Goal: Use online tool/utility: Utilize a website feature to perform a specific function

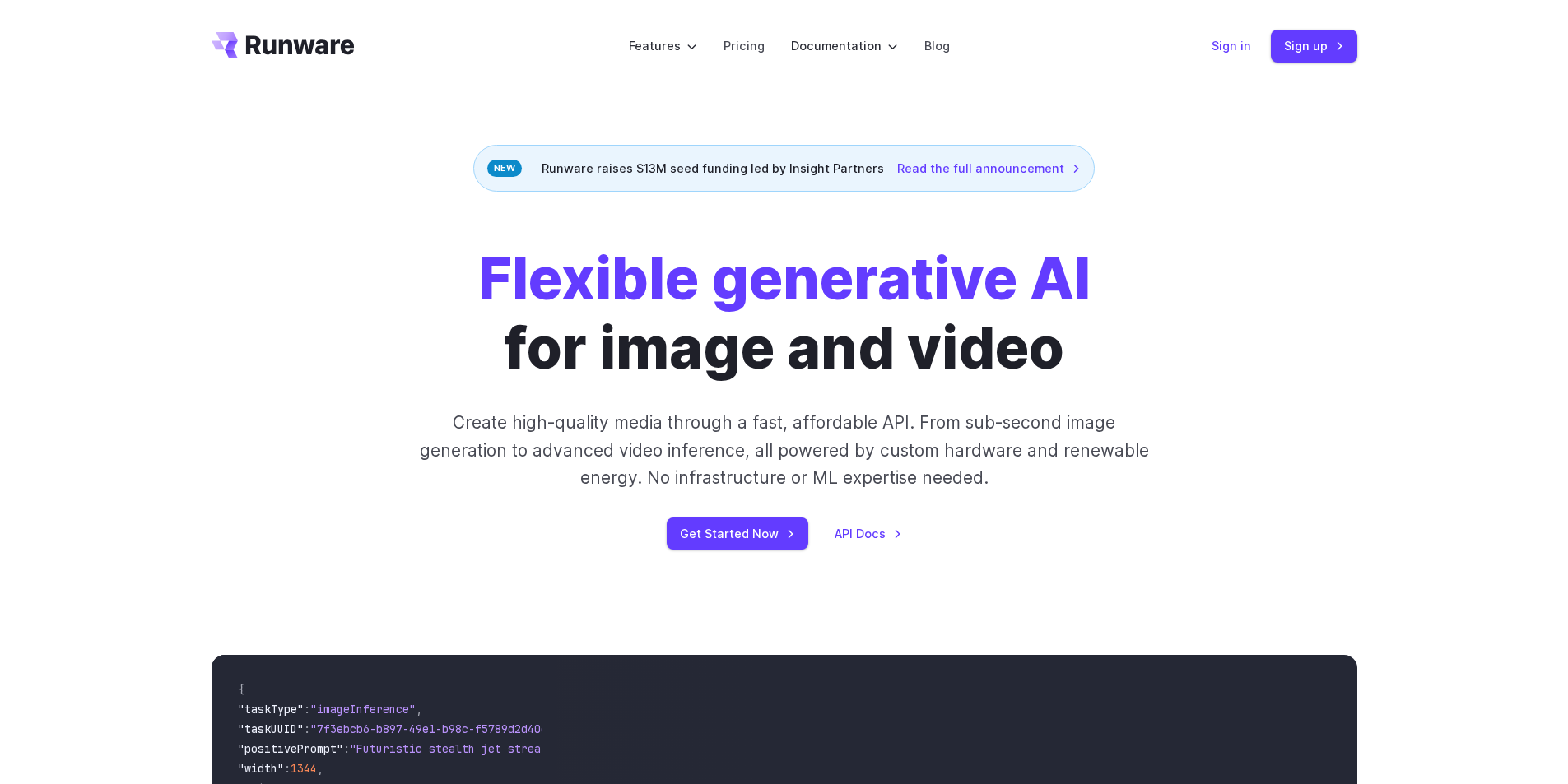
click at [1234, 44] on link "Sign in" at bounding box center [1231, 46] width 40 height 19
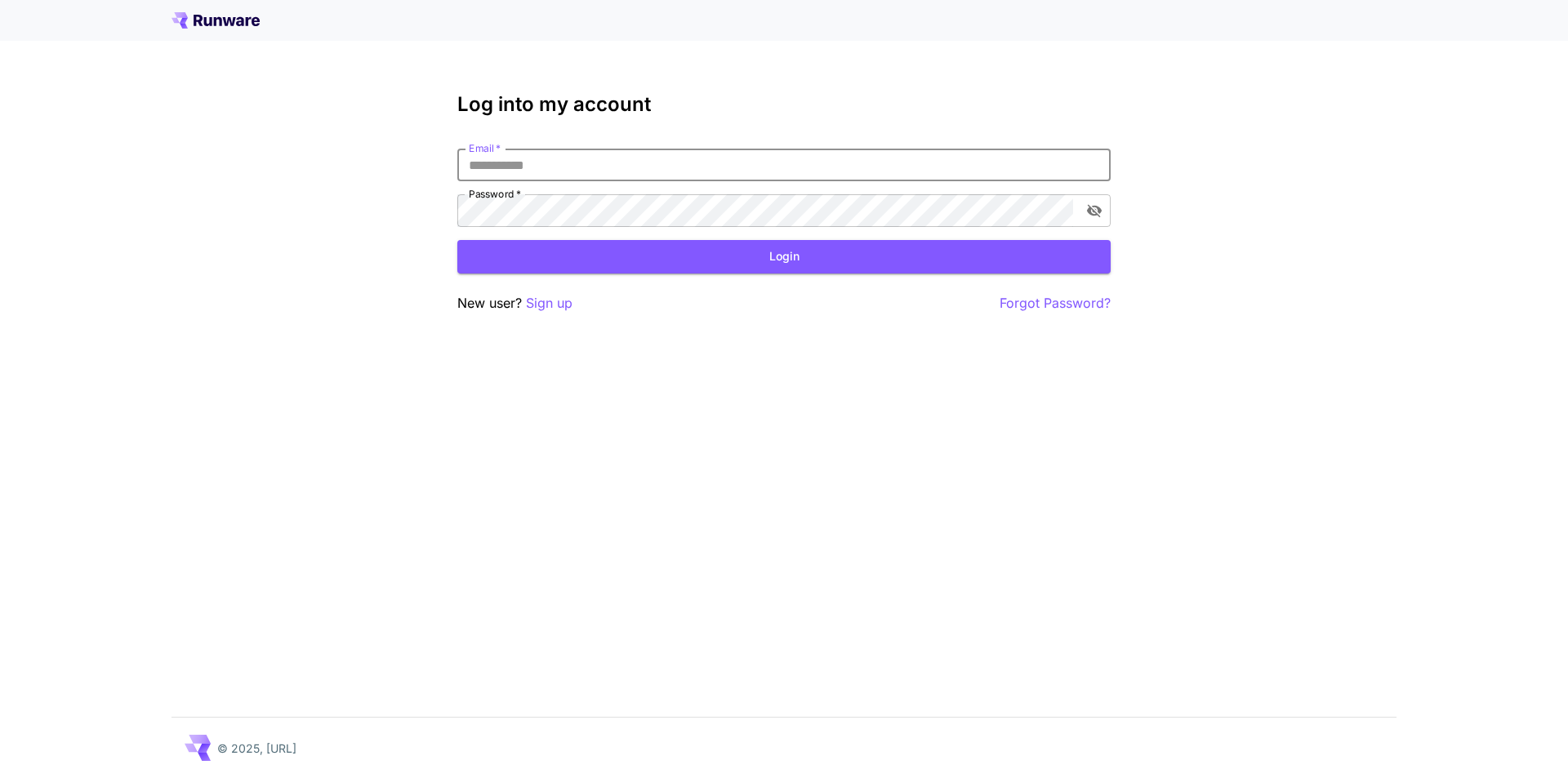
click at [730, 150] on input "Email   *" at bounding box center [784, 165] width 654 height 33
type input "**********"
click button "Login" at bounding box center [784, 256] width 654 height 33
click at [1092, 210] on icon "toggle password visibility" at bounding box center [1094, 211] width 16 height 16
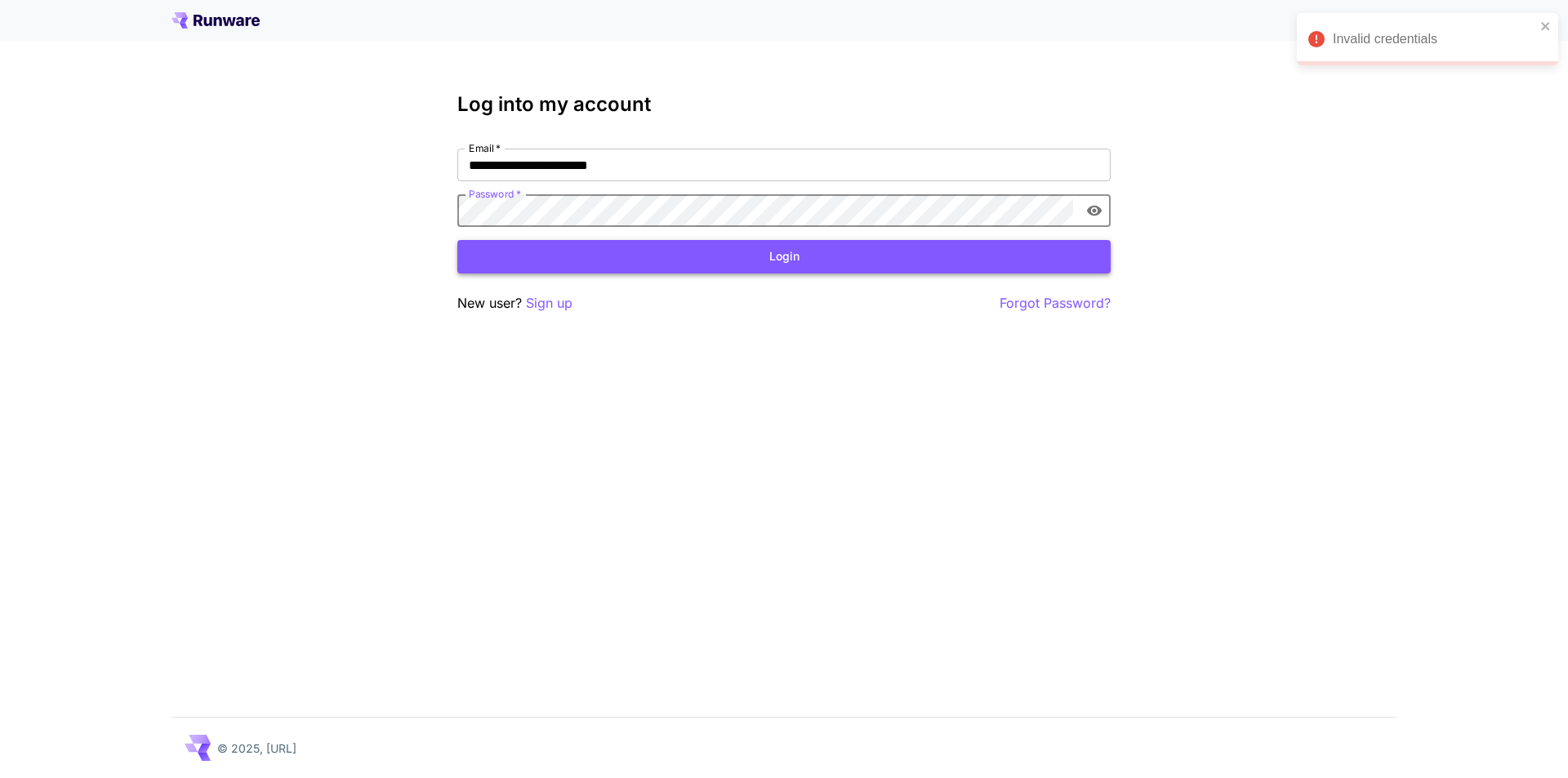
click button "Login" at bounding box center [784, 256] width 654 height 33
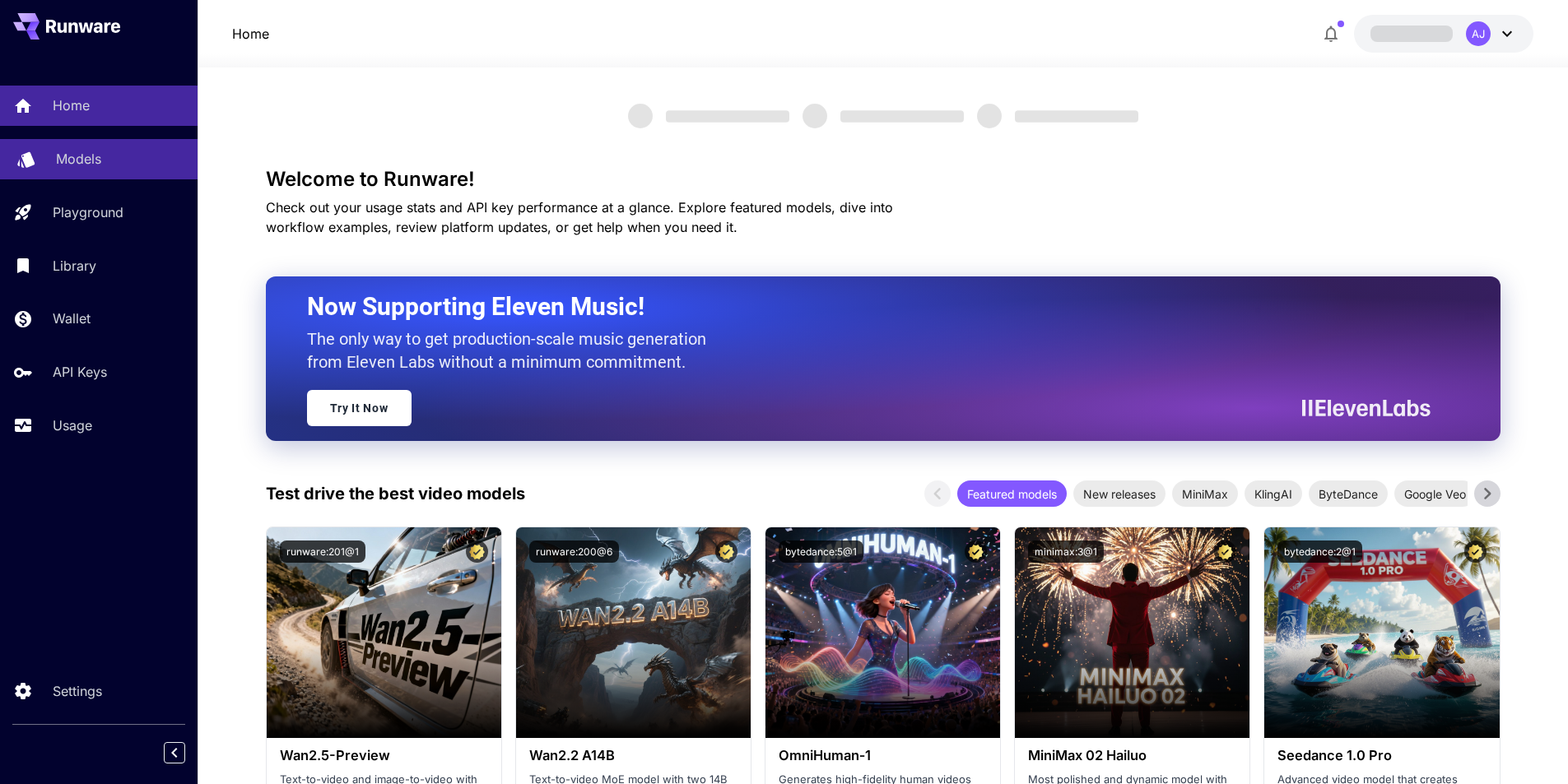
click at [96, 167] on p "Models" at bounding box center [78, 158] width 45 height 19
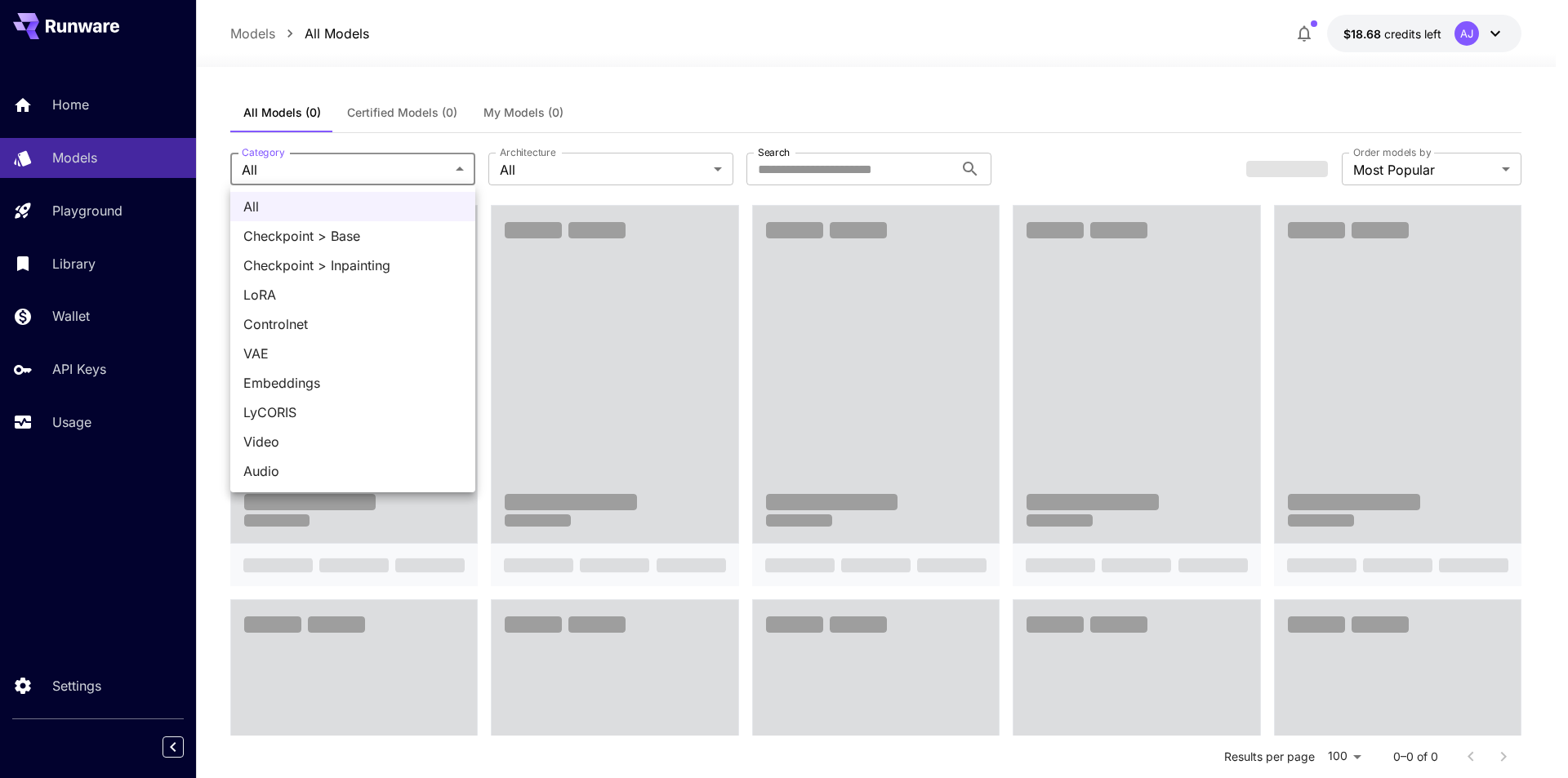
click at [340, 159] on div at bounding box center [784, 389] width 1568 height 778
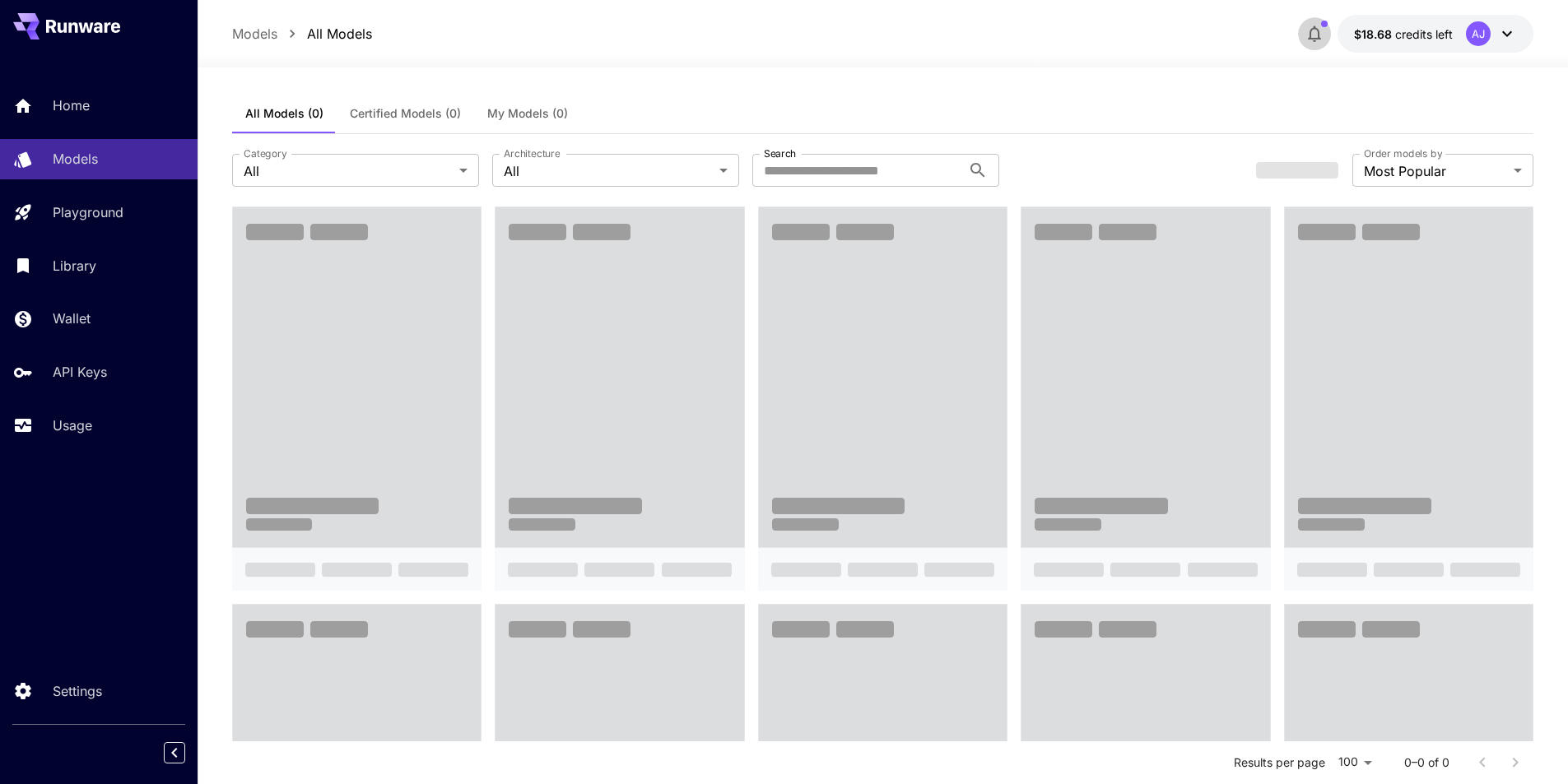
click at [1329, 31] on button "button" at bounding box center [1315, 34] width 33 height 33
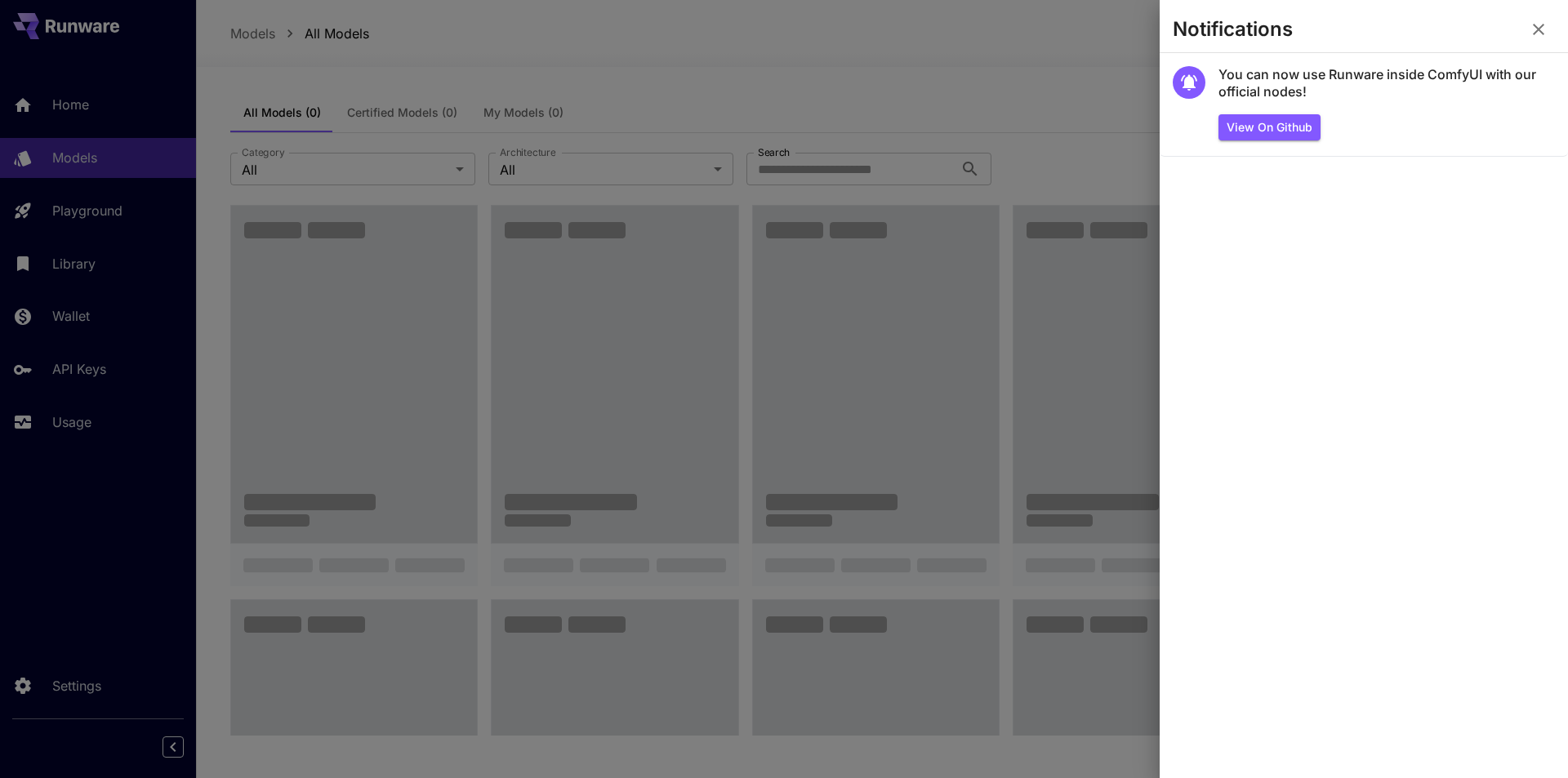
click at [1546, 21] on icon "button" at bounding box center [1538, 29] width 19 height 19
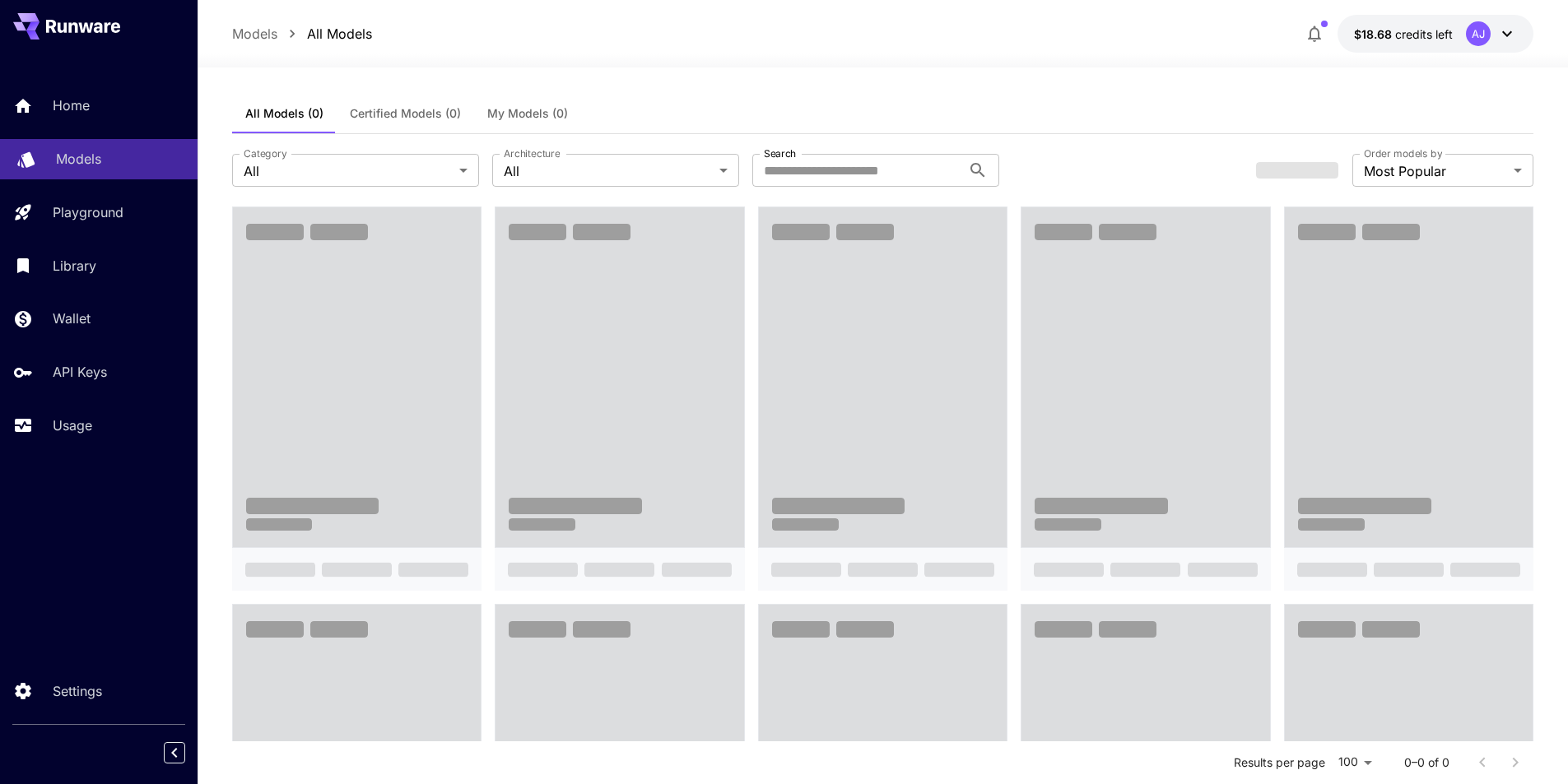
click at [98, 167] on p "Models" at bounding box center [78, 158] width 45 height 19
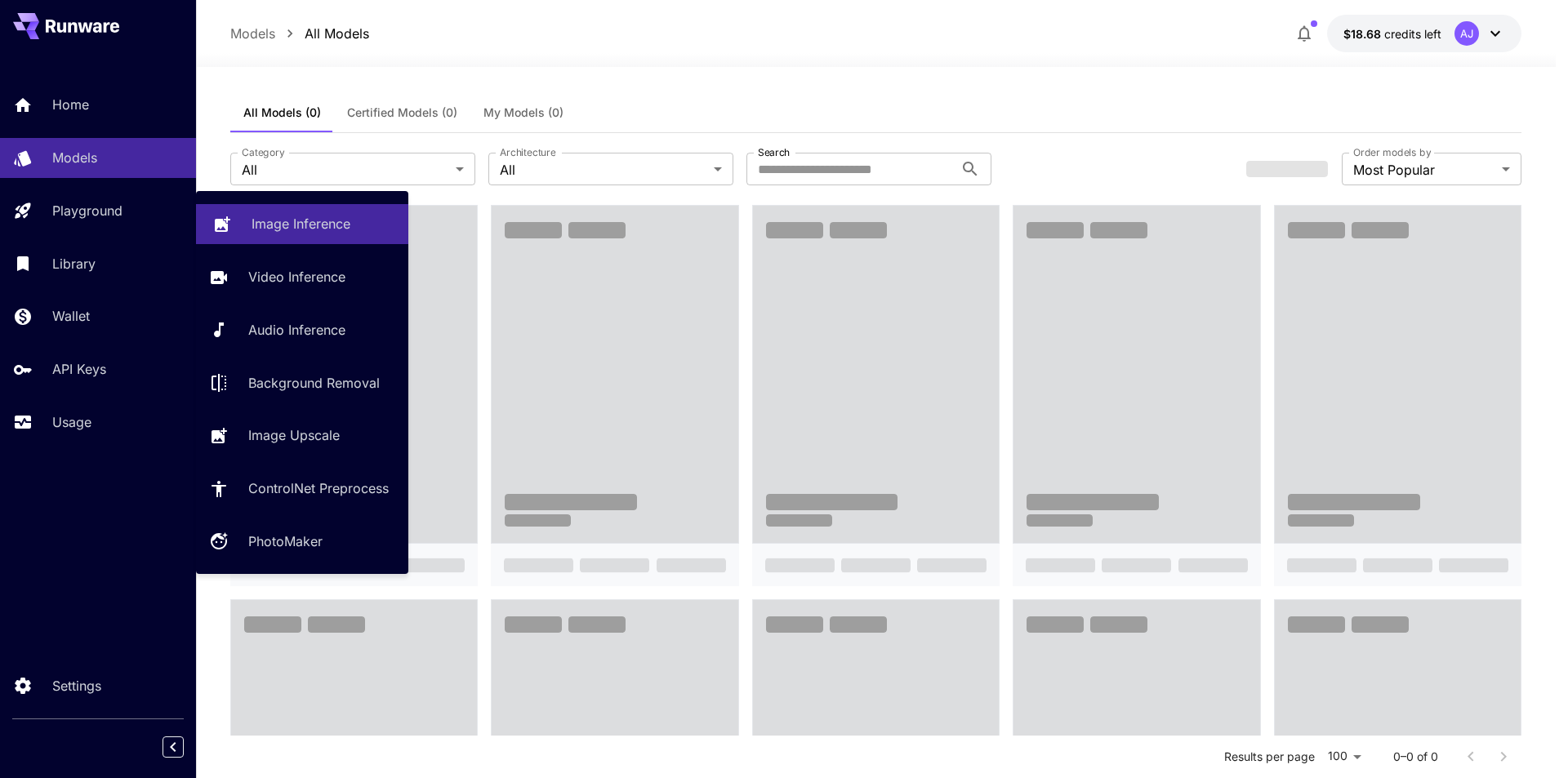
click at [296, 222] on p "Image Inference" at bounding box center [301, 224] width 99 height 19
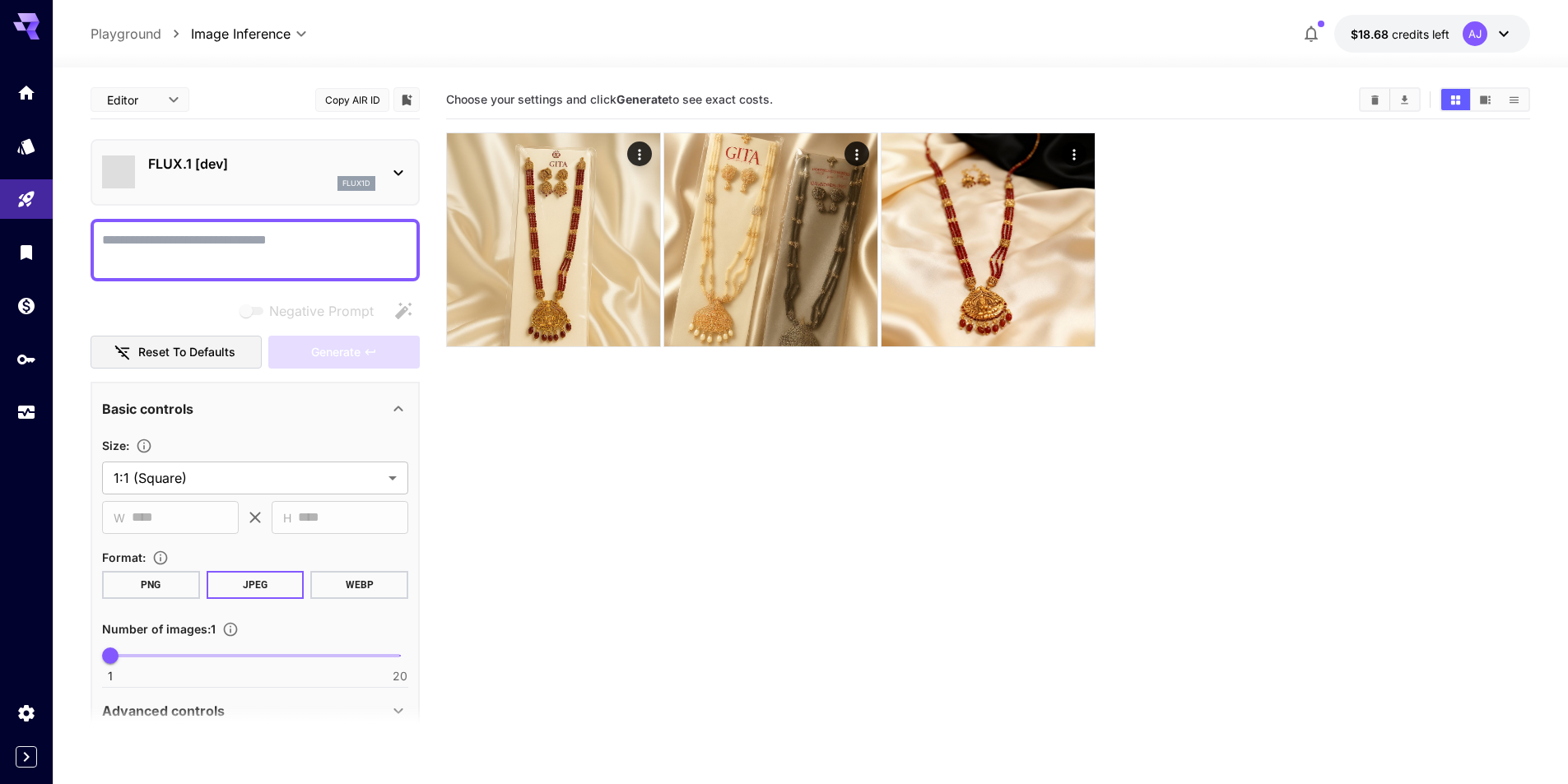
click at [275, 172] on p "FLUX.1 [dev]" at bounding box center [261, 164] width 227 height 19
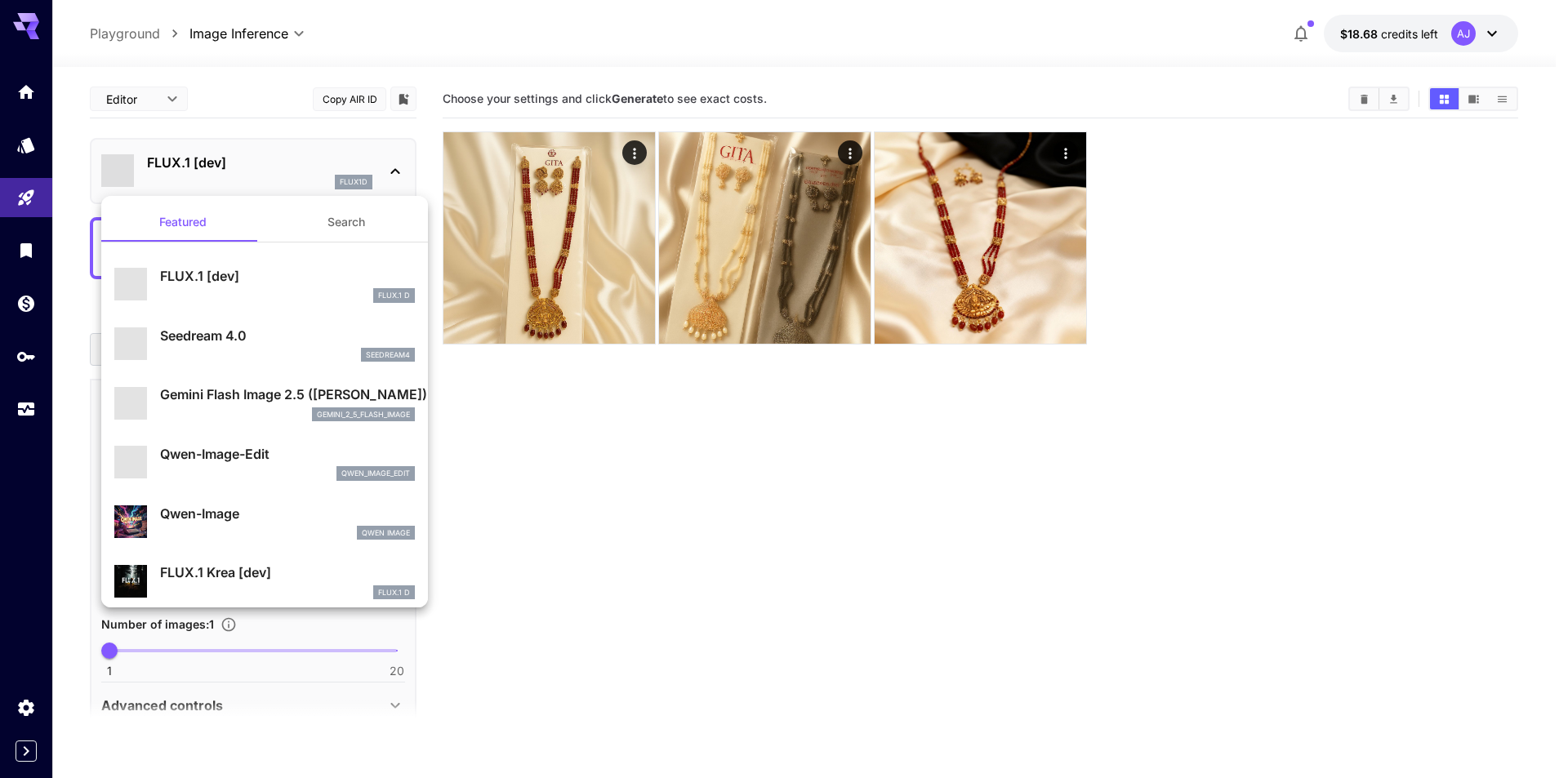
click at [248, 336] on p "Seedream 4.0" at bounding box center [287, 335] width 255 height 19
type input "**********"
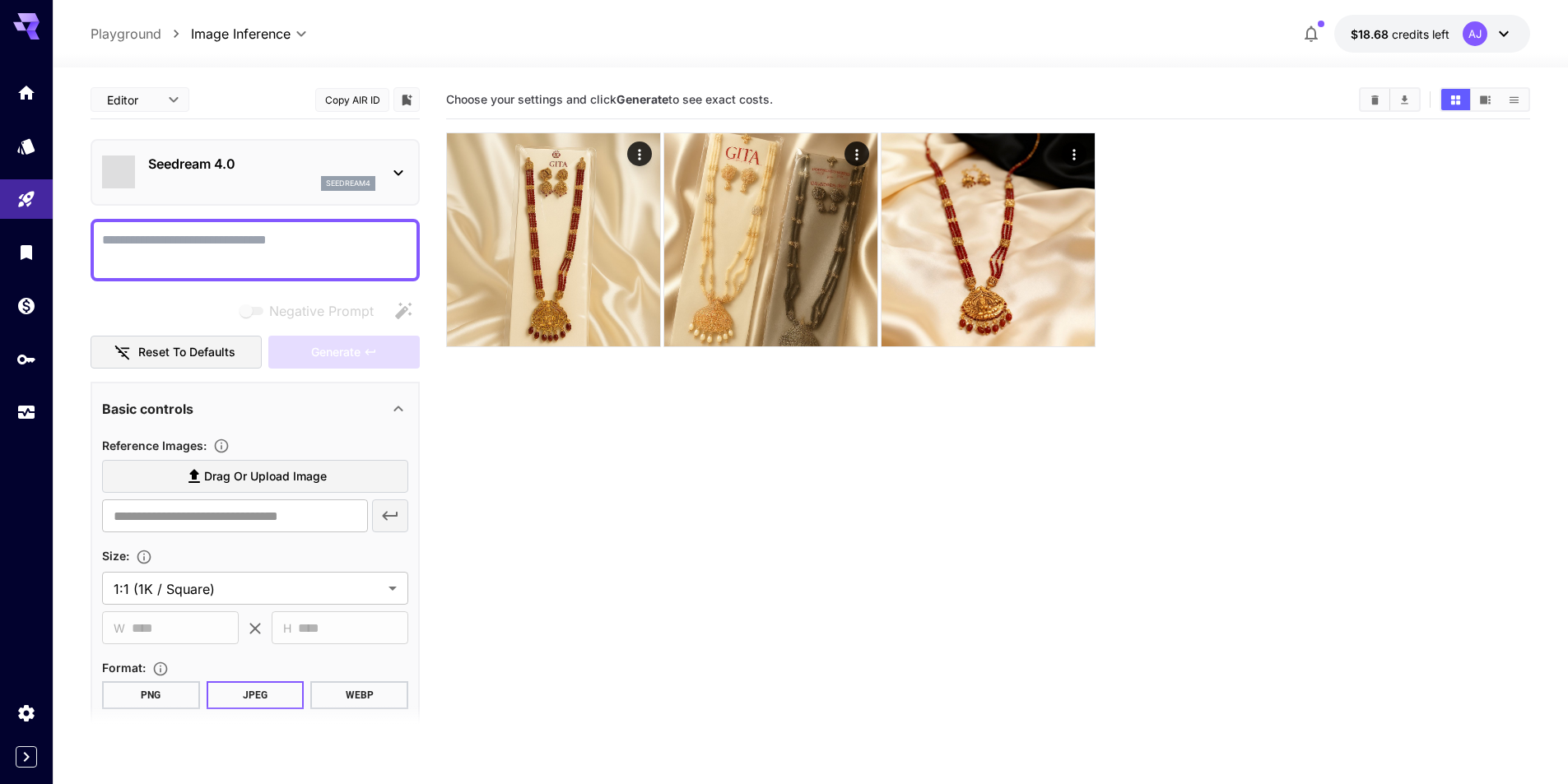
click at [219, 261] on textarea "Negative Prompt" at bounding box center [255, 250] width 306 height 40
paste textarea "**********"
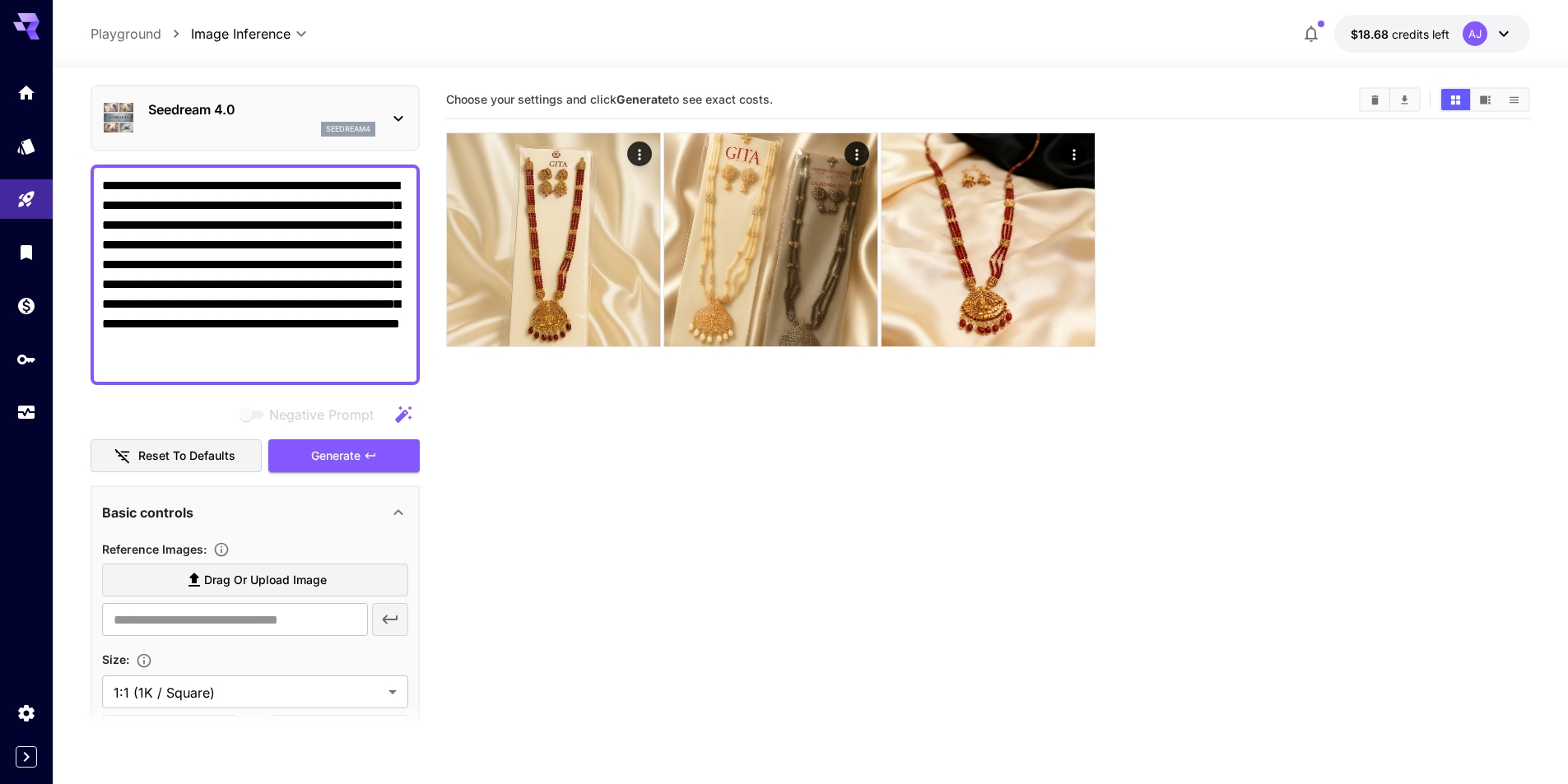
scroll to position [165, 0]
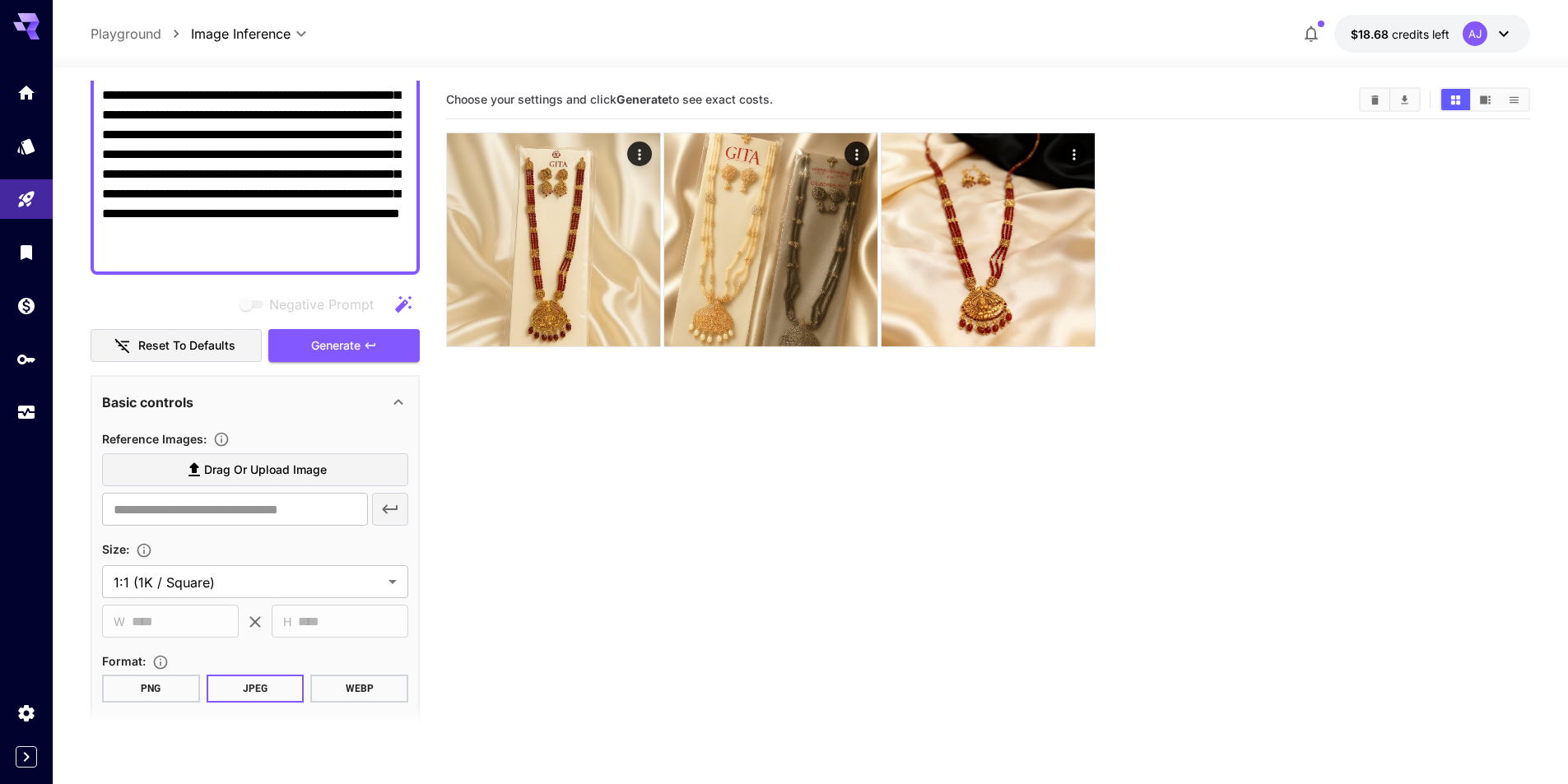
type textarea "**********"
click at [340, 477] on label "Drag or upload image" at bounding box center [255, 470] width 306 height 34
click at [0, 0] on input "Drag or upload image" at bounding box center [0, 0] width 0 height 0
click at [225, 525] on input "text" at bounding box center [235, 509] width 266 height 33
click at [233, 481] on label "Drag or upload image" at bounding box center [255, 470] width 306 height 34
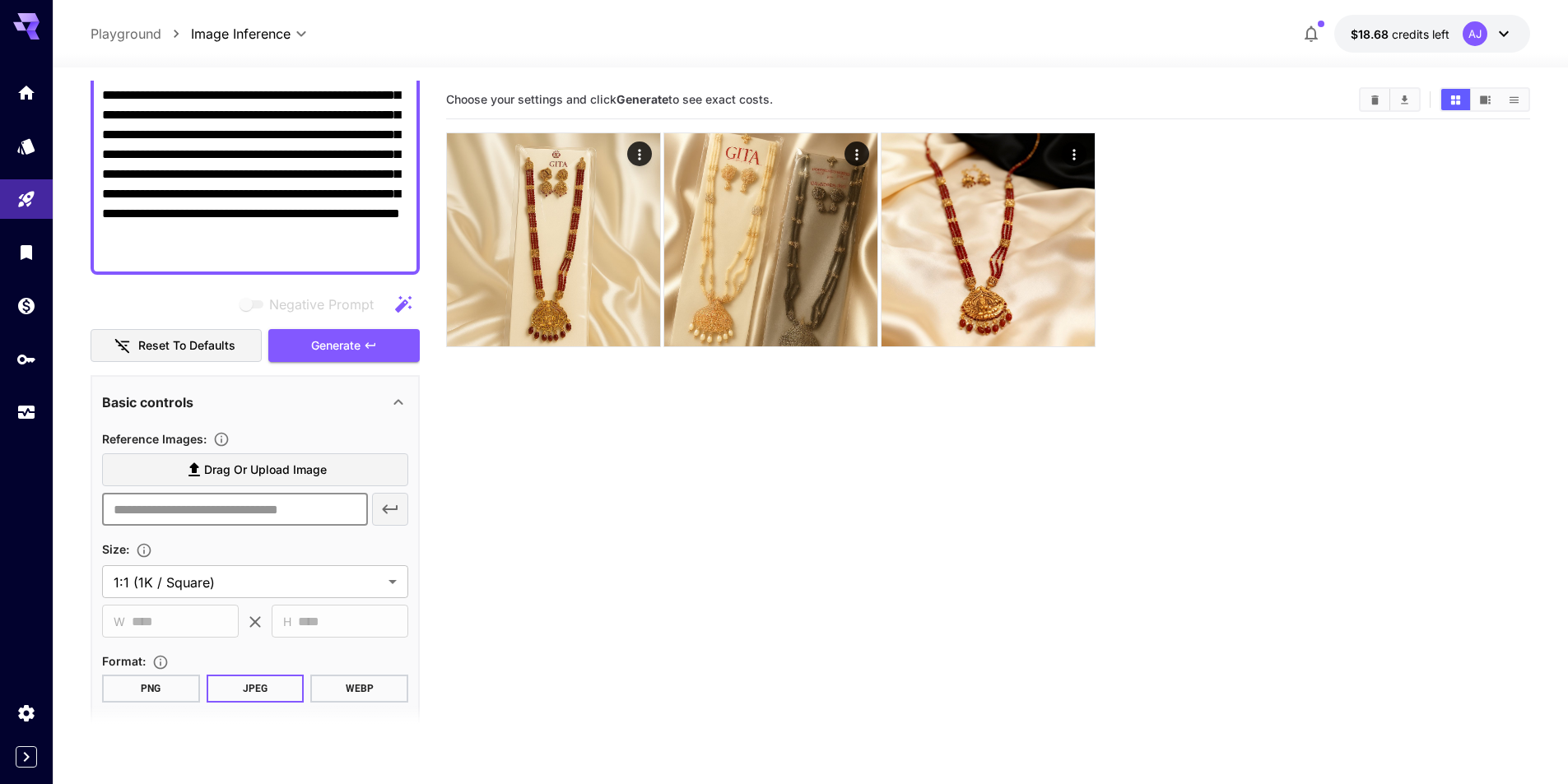
click at [0, 0] on input "Drag or upload image" at bounding box center [0, 0] width 0 height 0
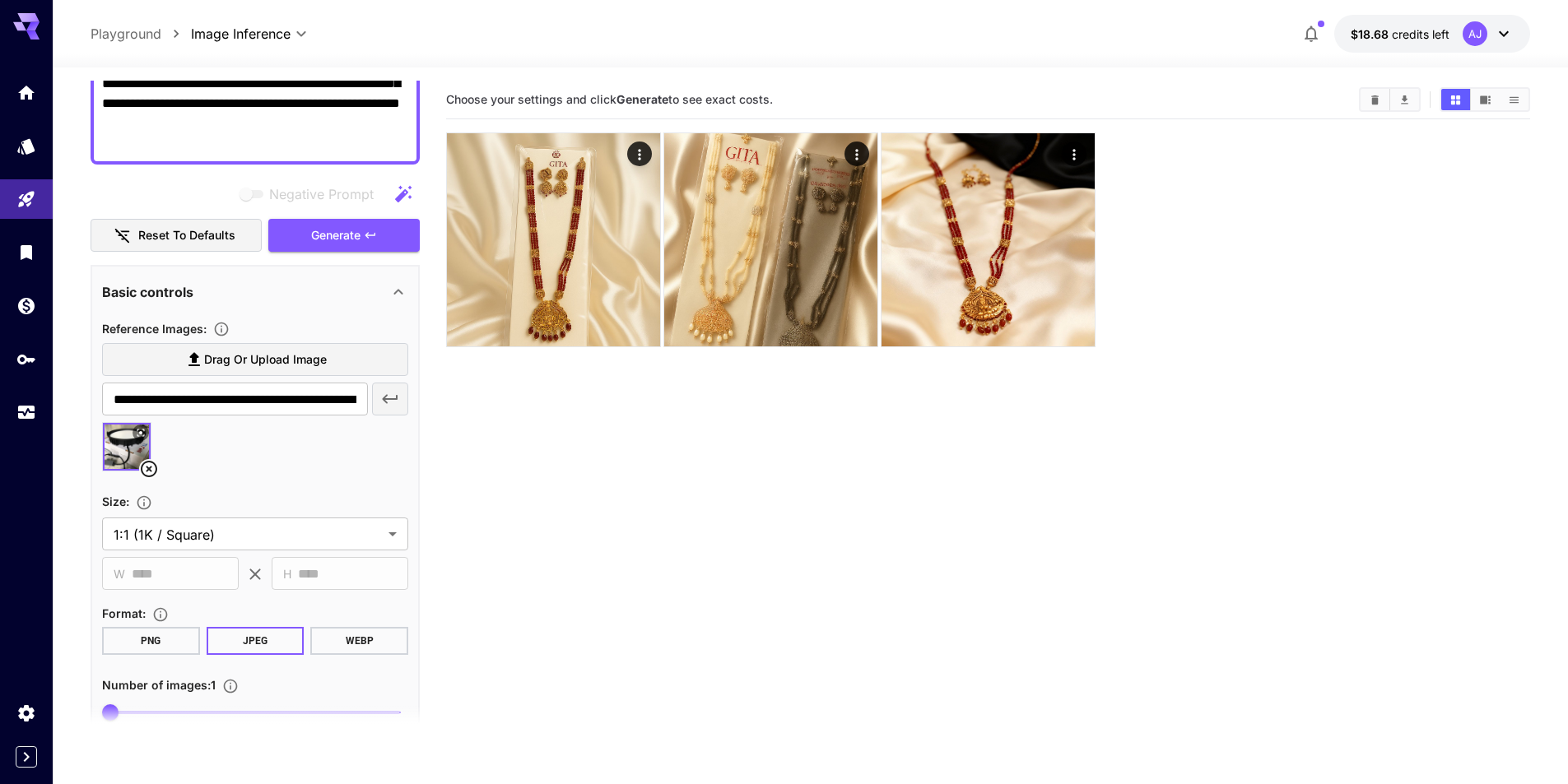
scroll to position [329, 0]
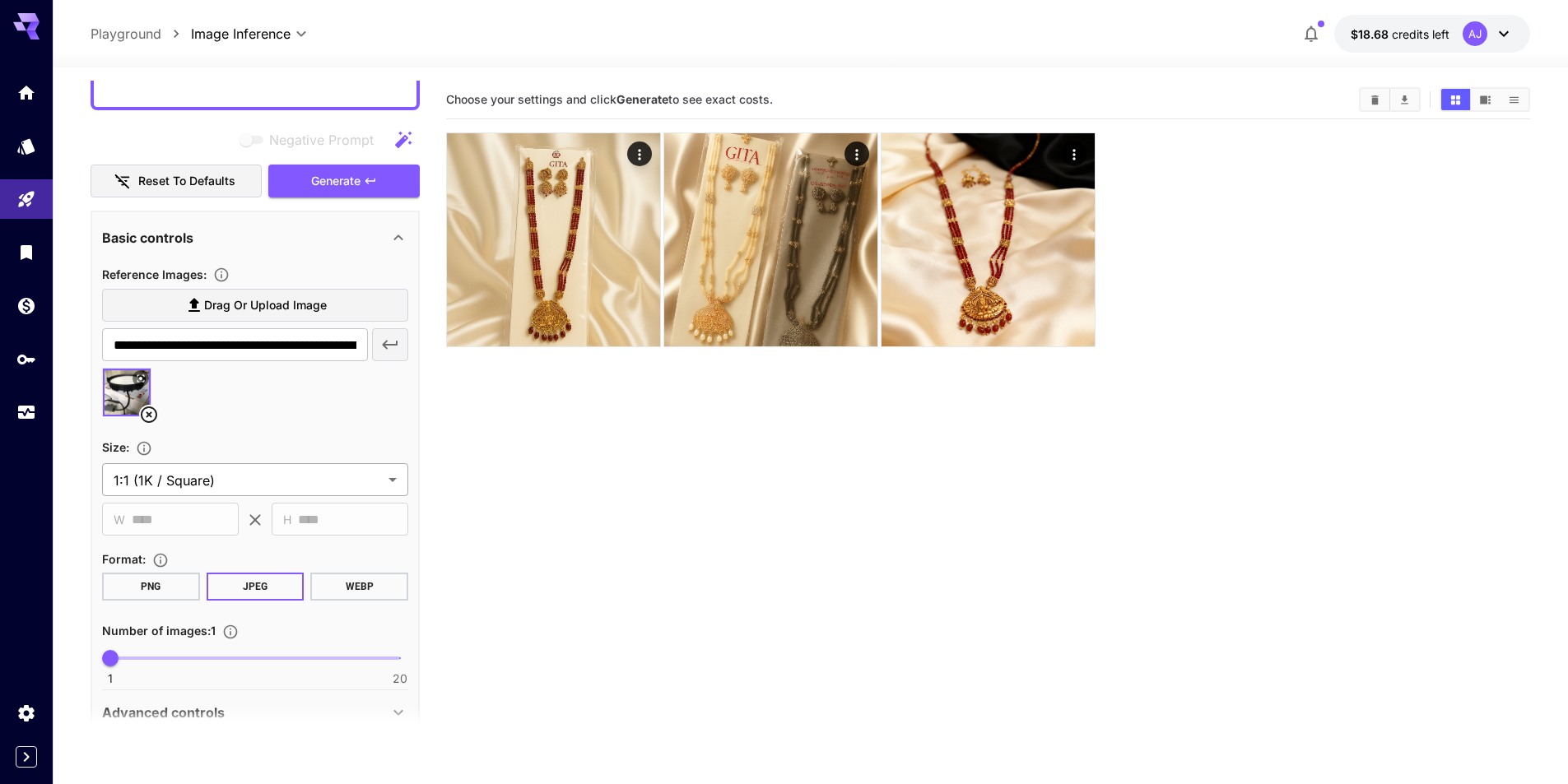
click at [284, 475] on body "**********" at bounding box center [784, 457] width 1568 height 914
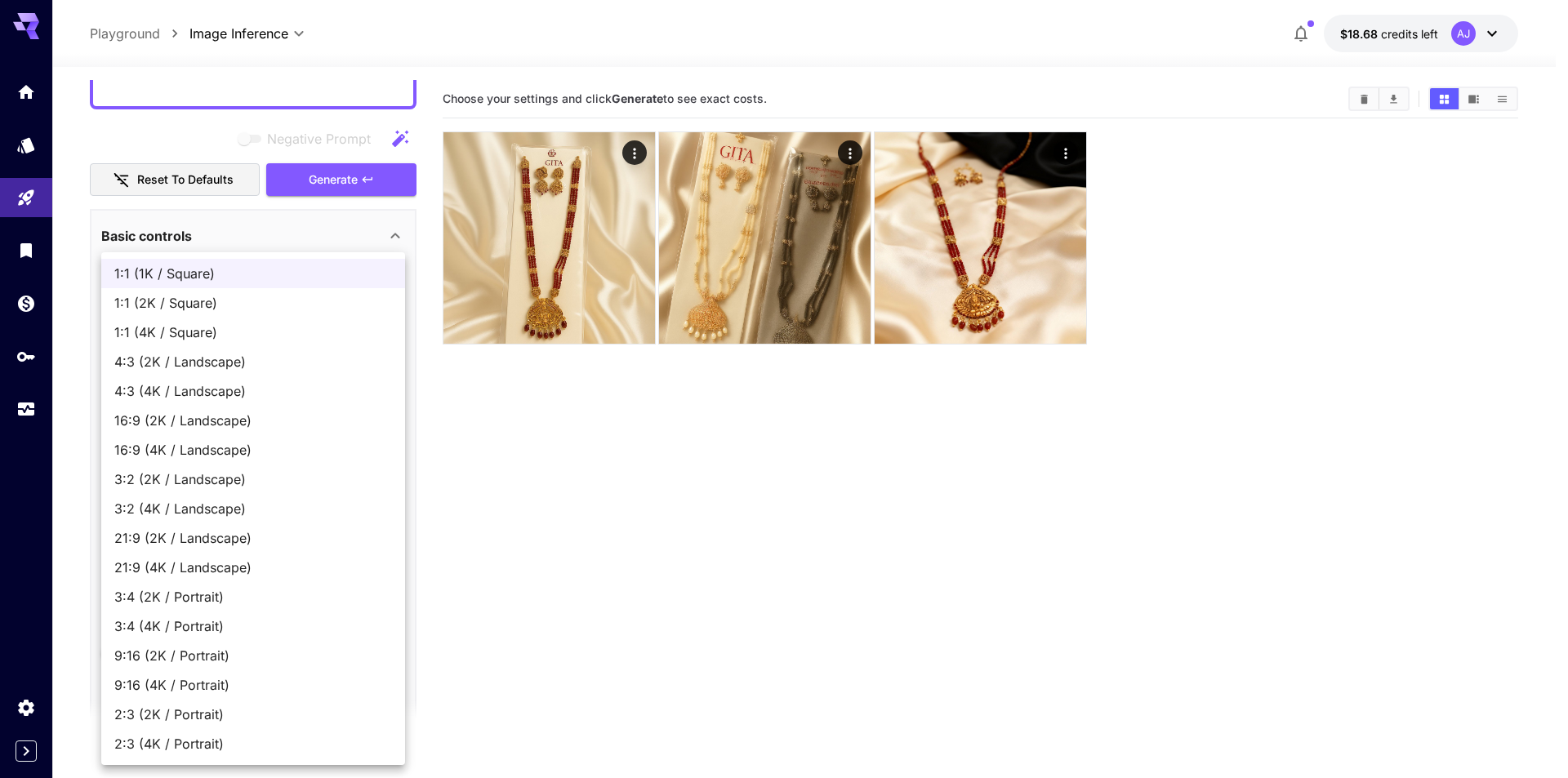
click at [602, 572] on div at bounding box center [784, 389] width 1568 height 778
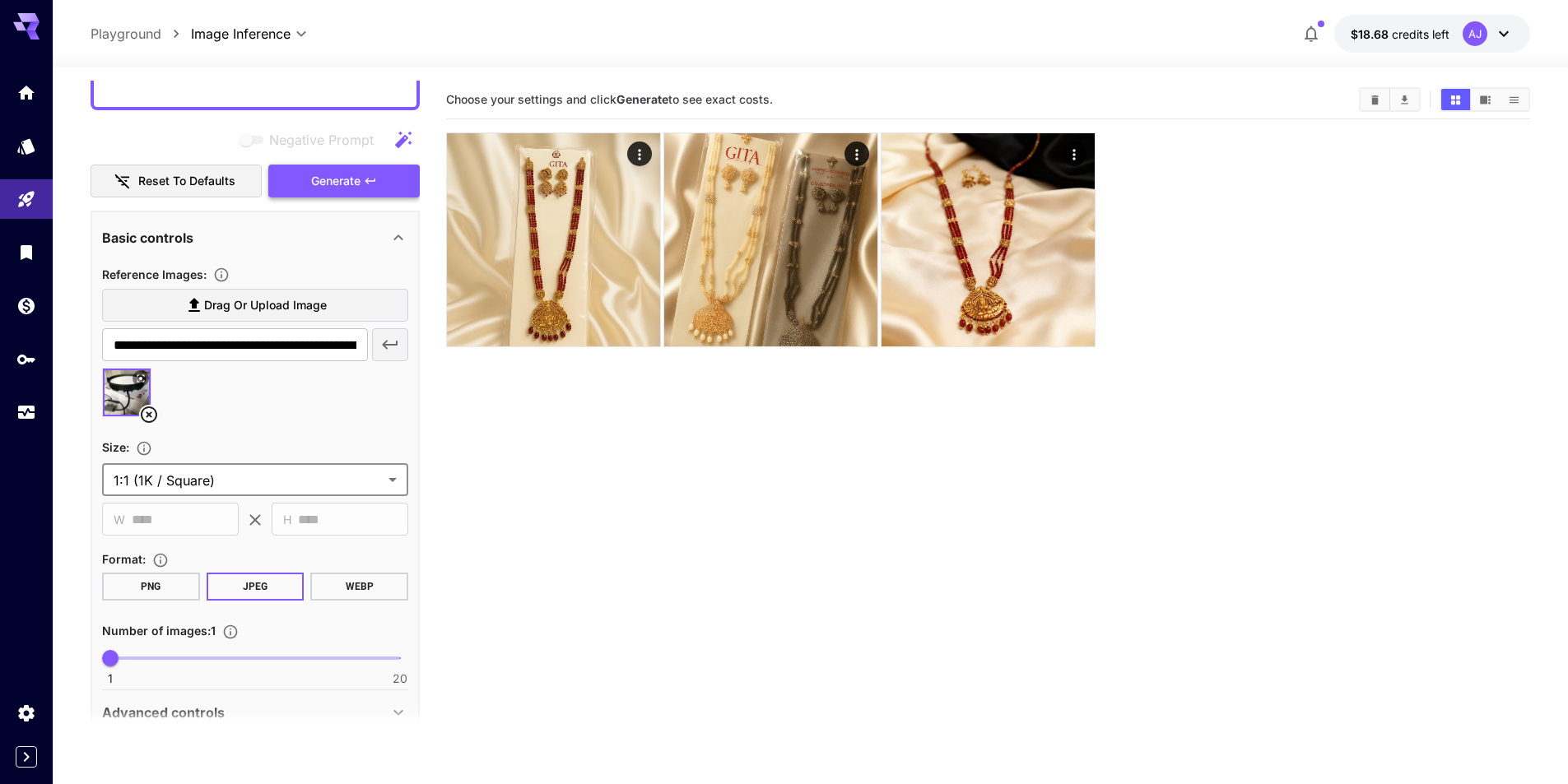
click at [374, 182] on icon "button" at bounding box center [371, 181] width 14 height 14
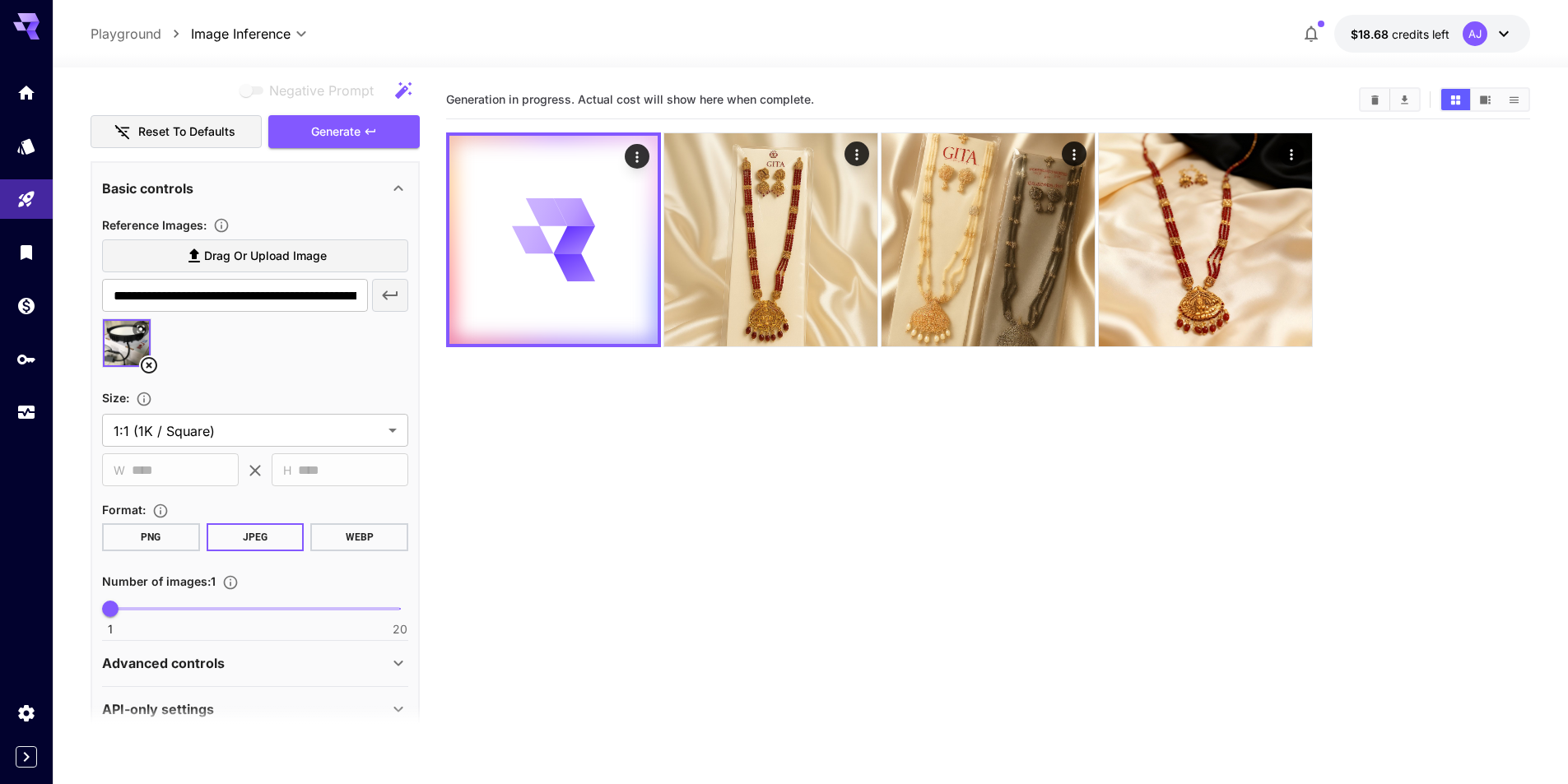
scroll to position [406, 0]
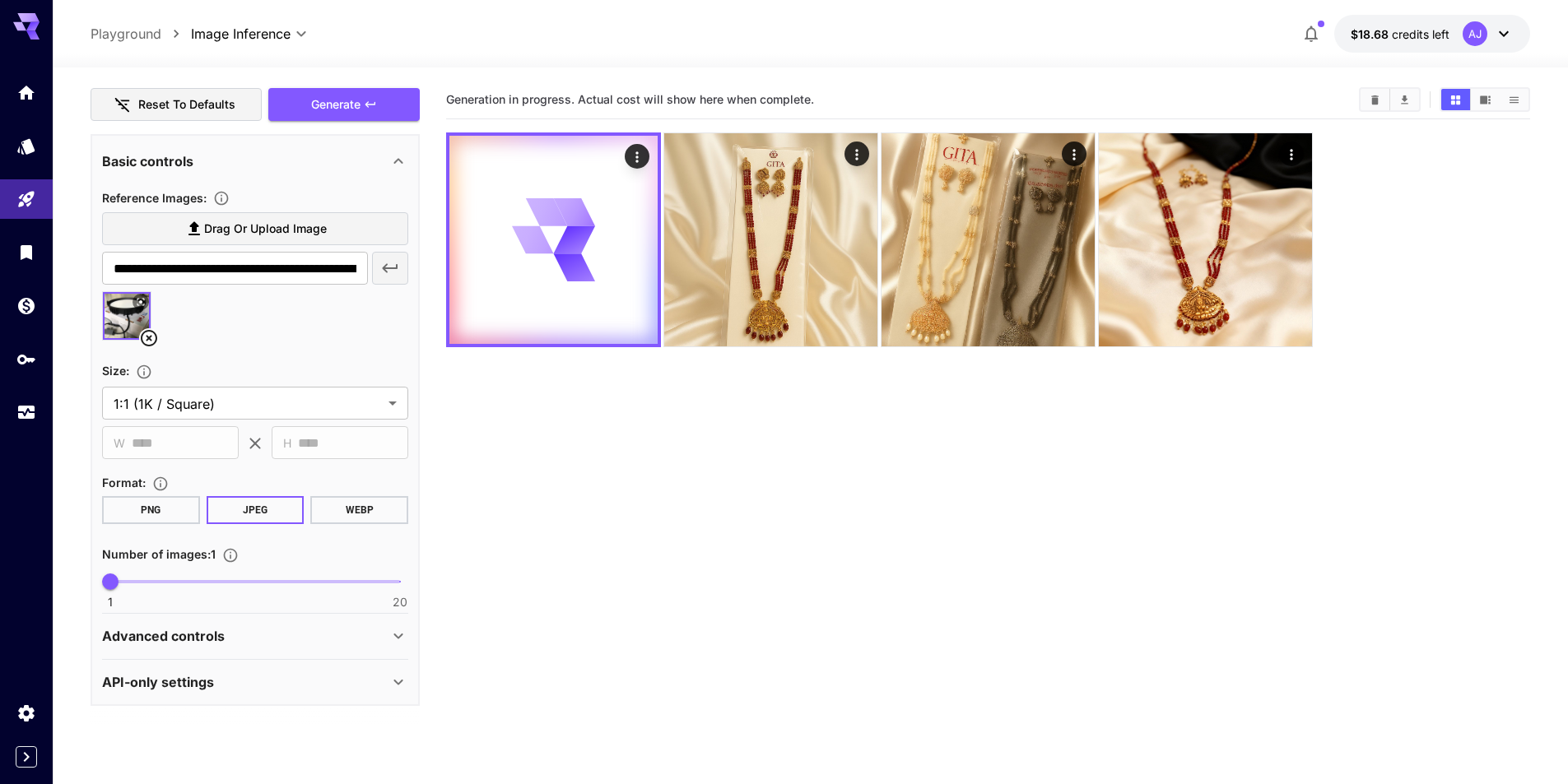
click at [346, 635] on div "Advanced controls" at bounding box center [245, 635] width 287 height 19
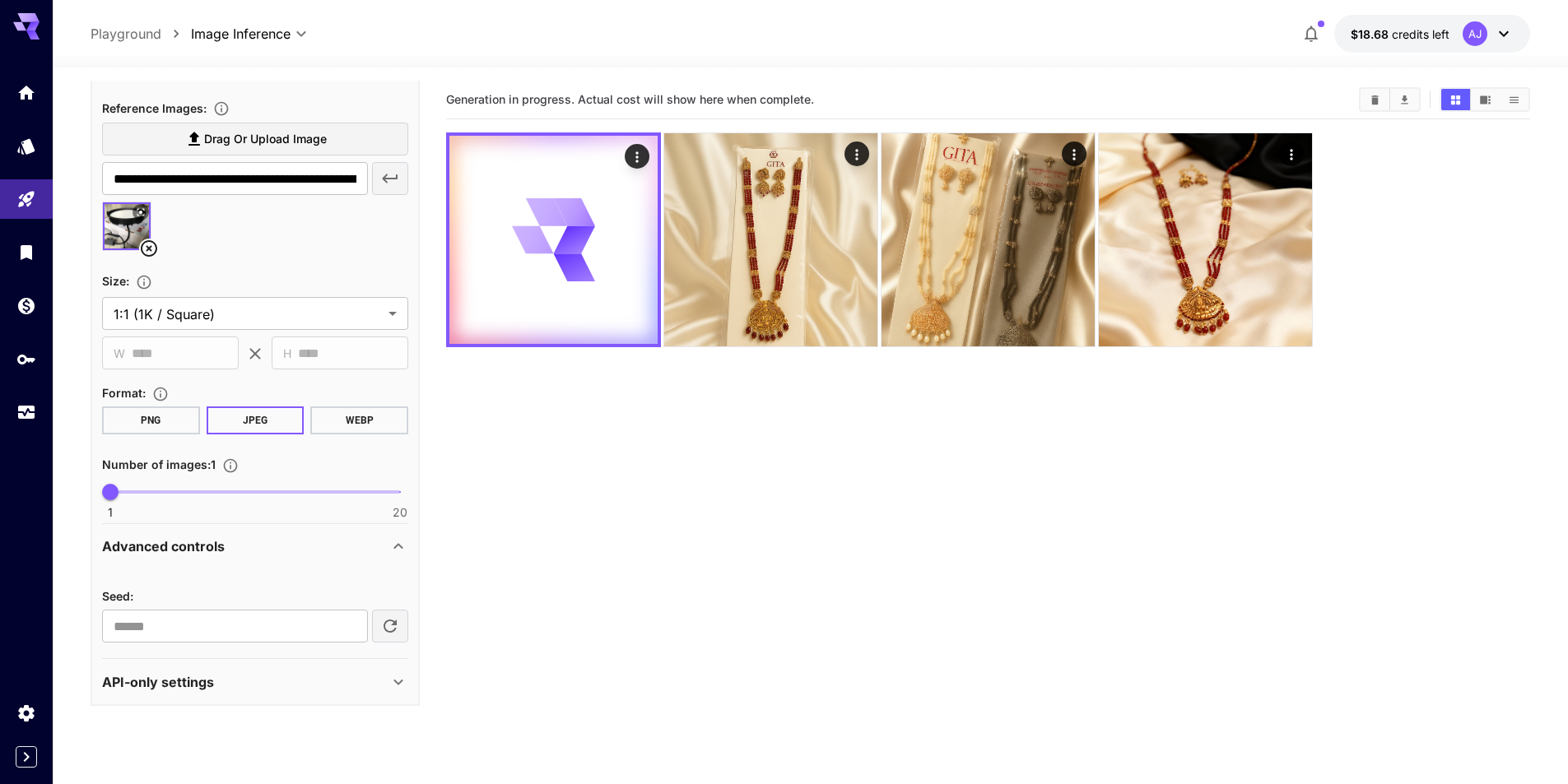
click at [222, 672] on div "API-only settings" at bounding box center [245, 682] width 287 height 19
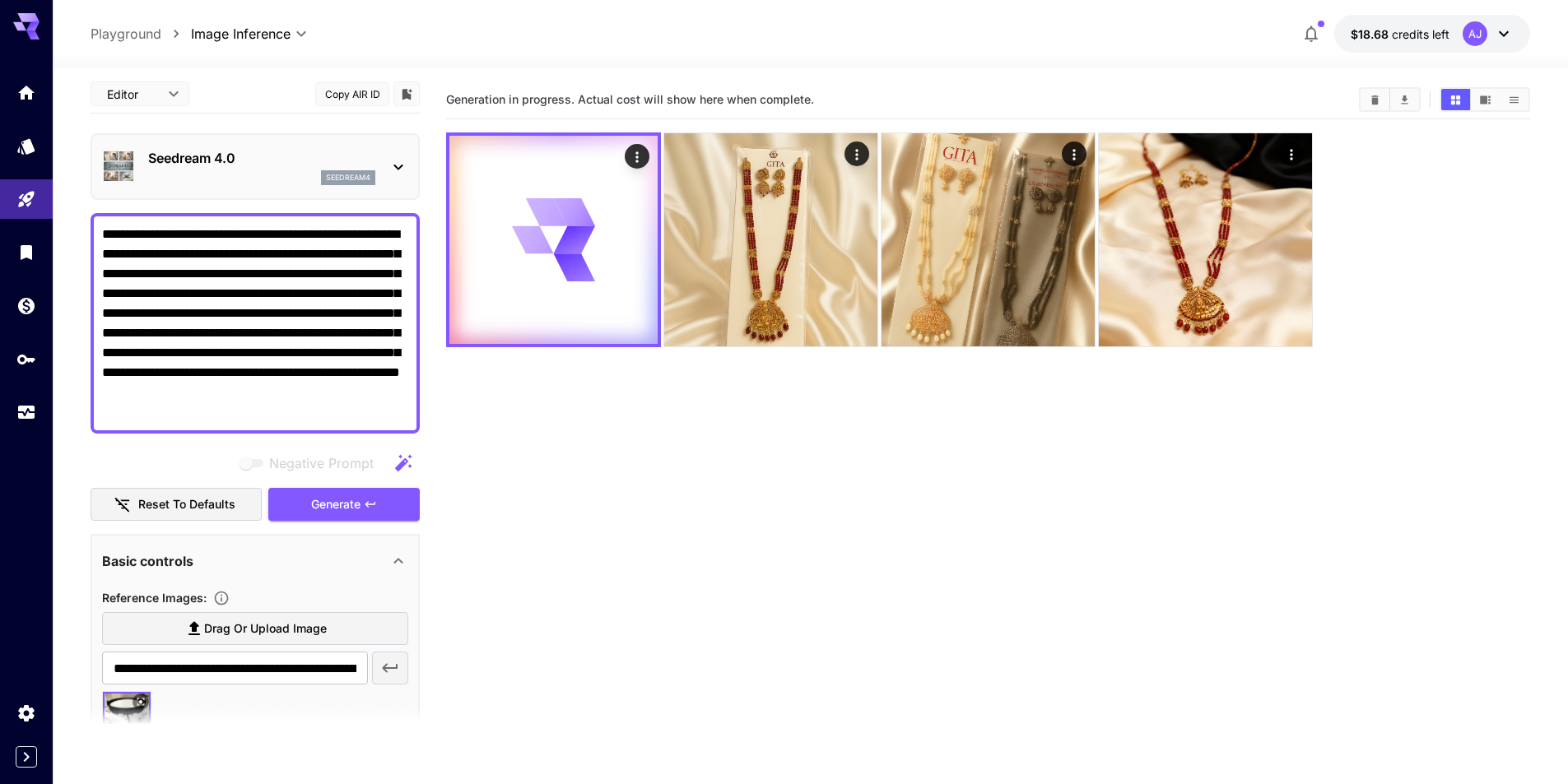
scroll to position [0, 0]
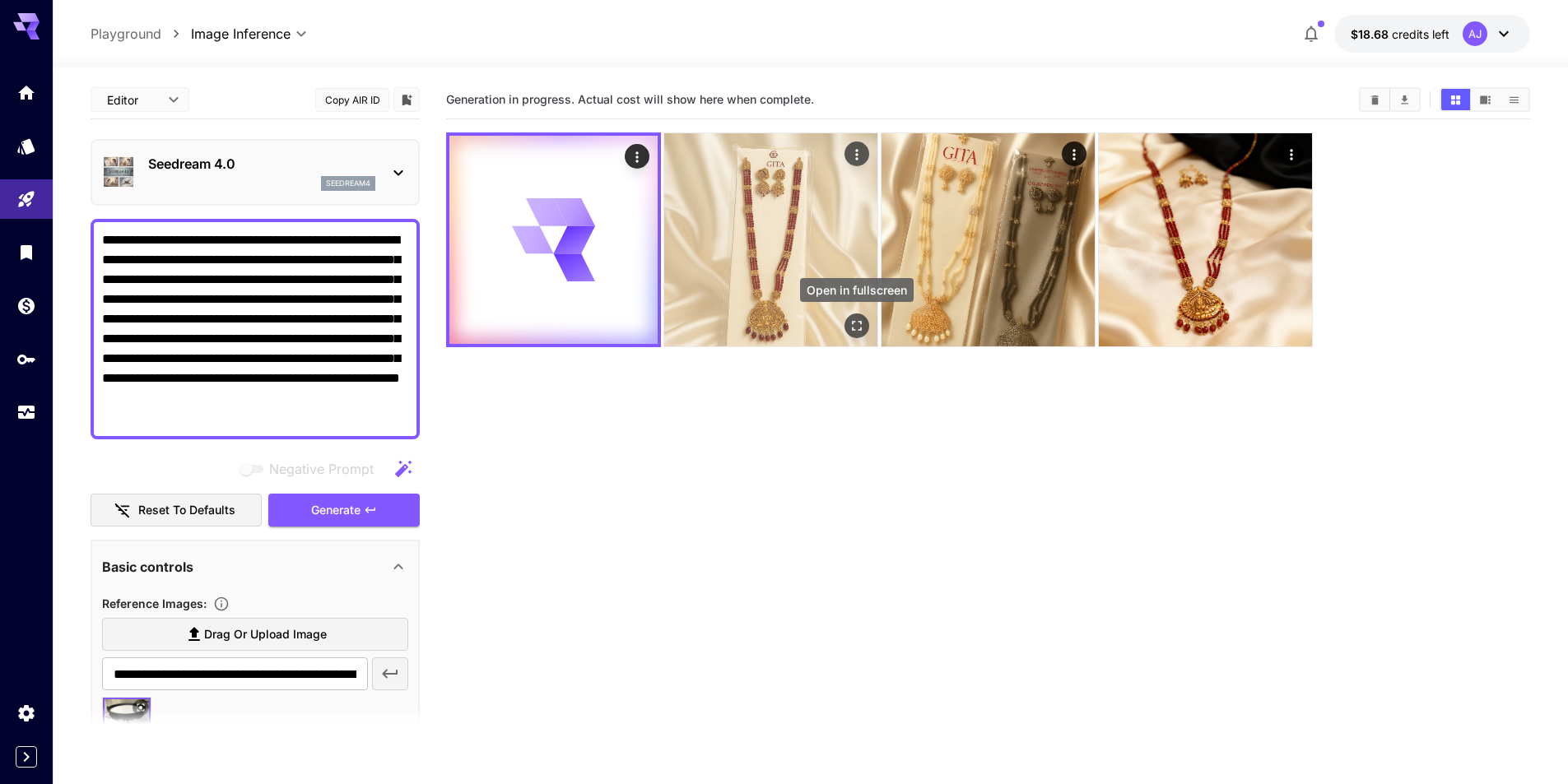
click at [859, 327] on icon "Open in fullscreen" at bounding box center [857, 325] width 16 height 16
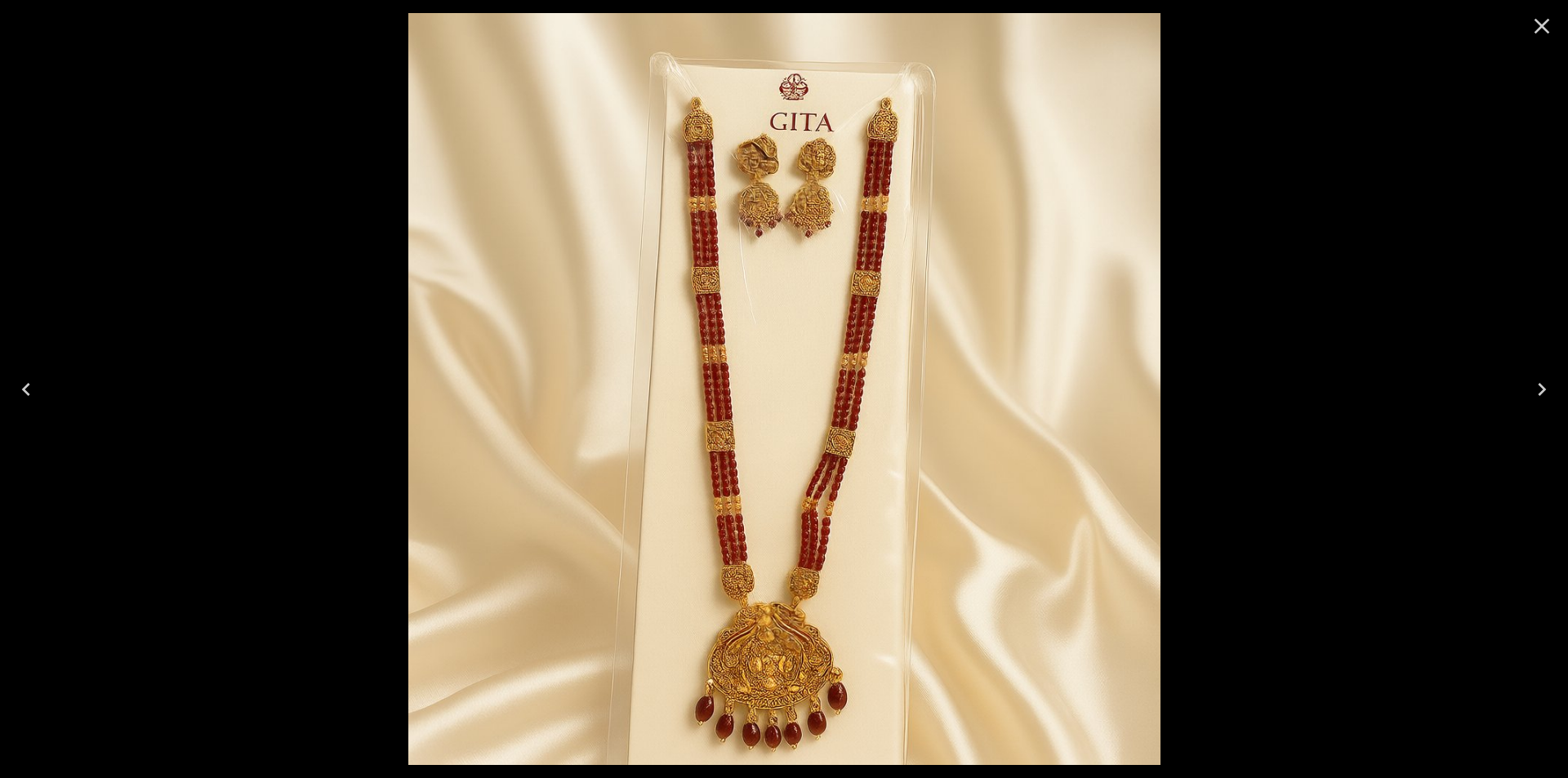
click at [1381, 496] on div at bounding box center [784, 389] width 1568 height 778
click at [1528, 37] on button "Close" at bounding box center [1541, 26] width 39 height 39
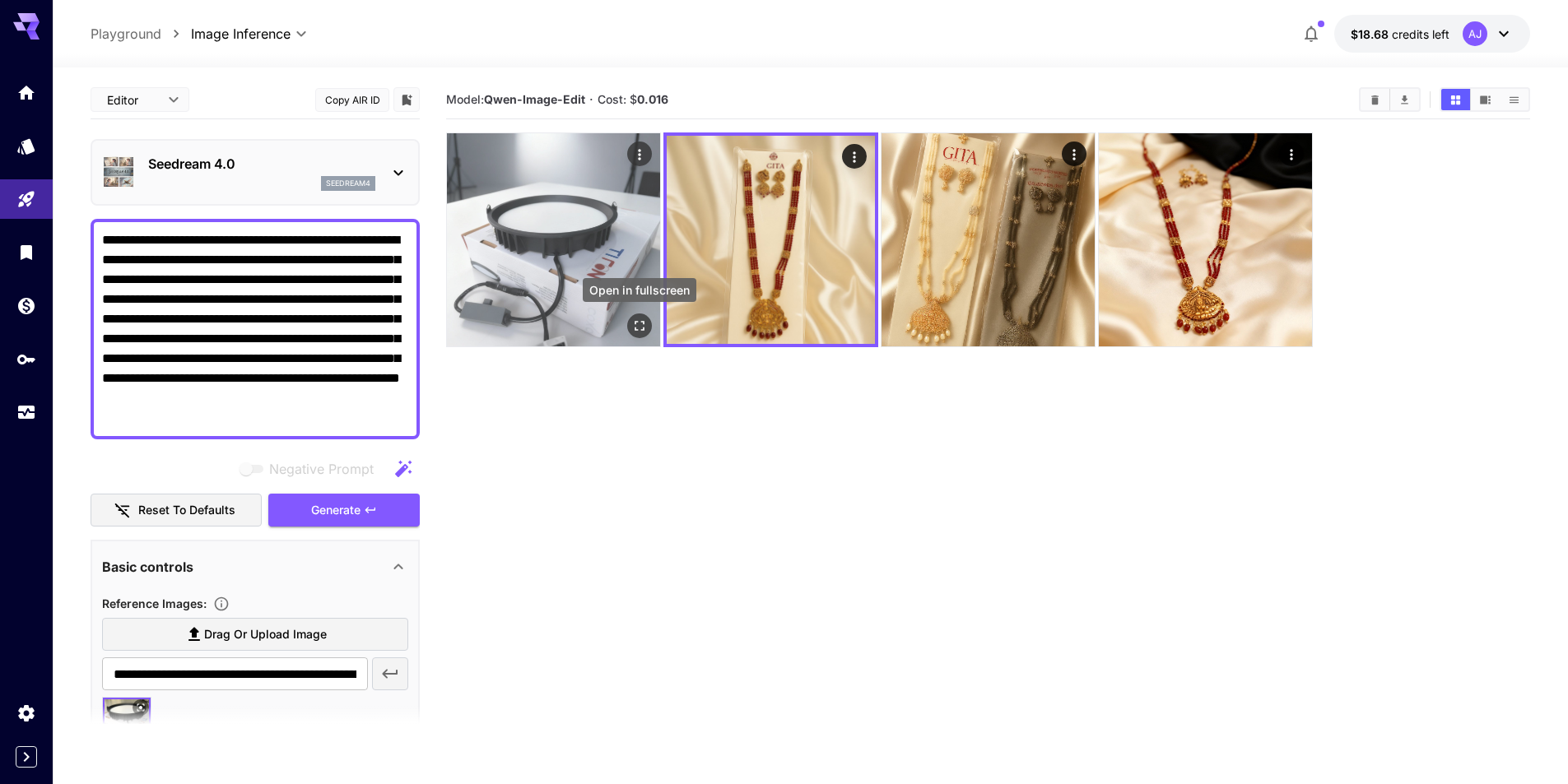
click at [646, 321] on icon "Open in fullscreen" at bounding box center [639, 325] width 16 height 16
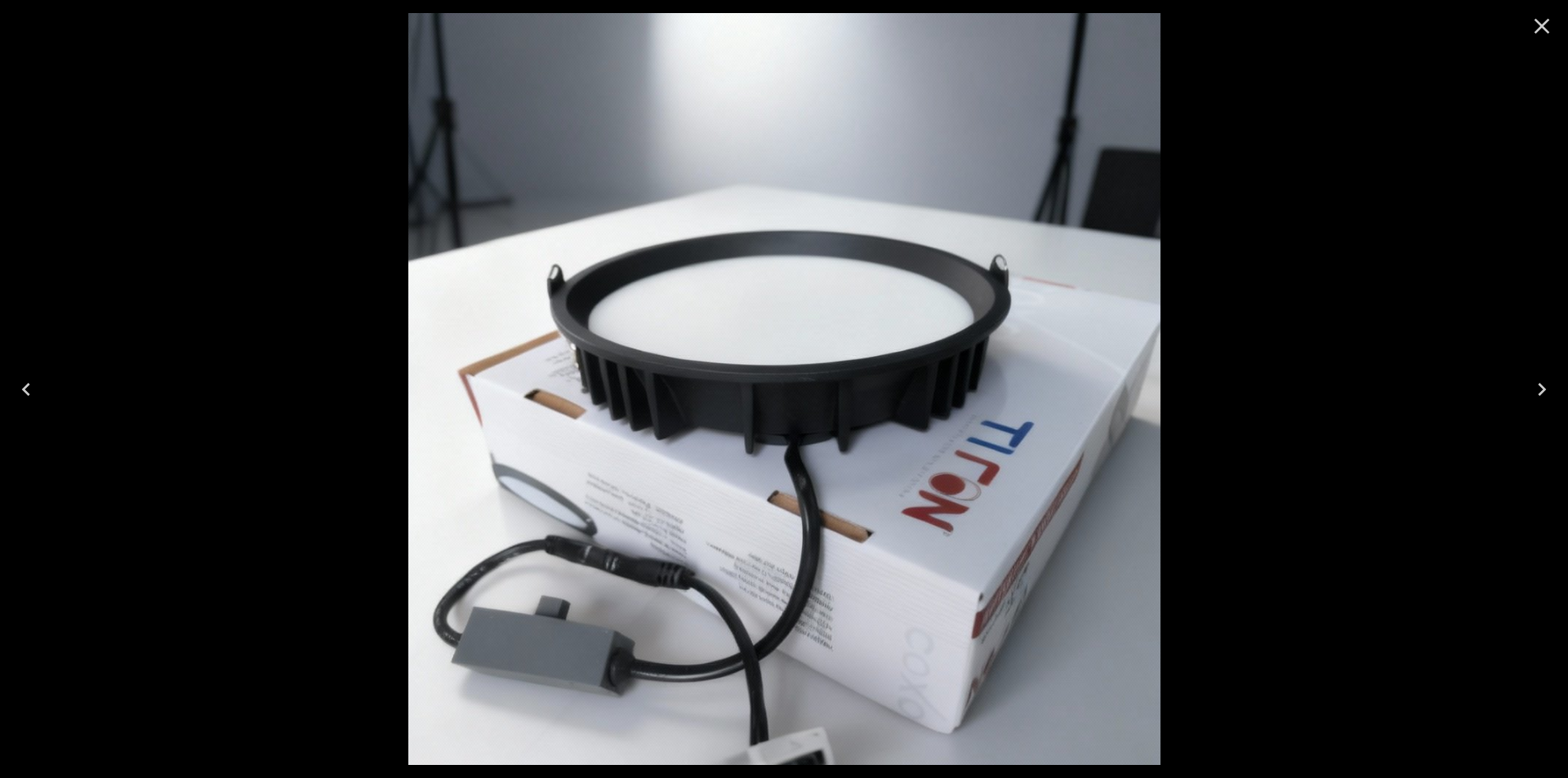
click at [1306, 389] on div at bounding box center [784, 389] width 1568 height 778
click at [1544, 30] on icon "Close" at bounding box center [1541, 26] width 26 height 26
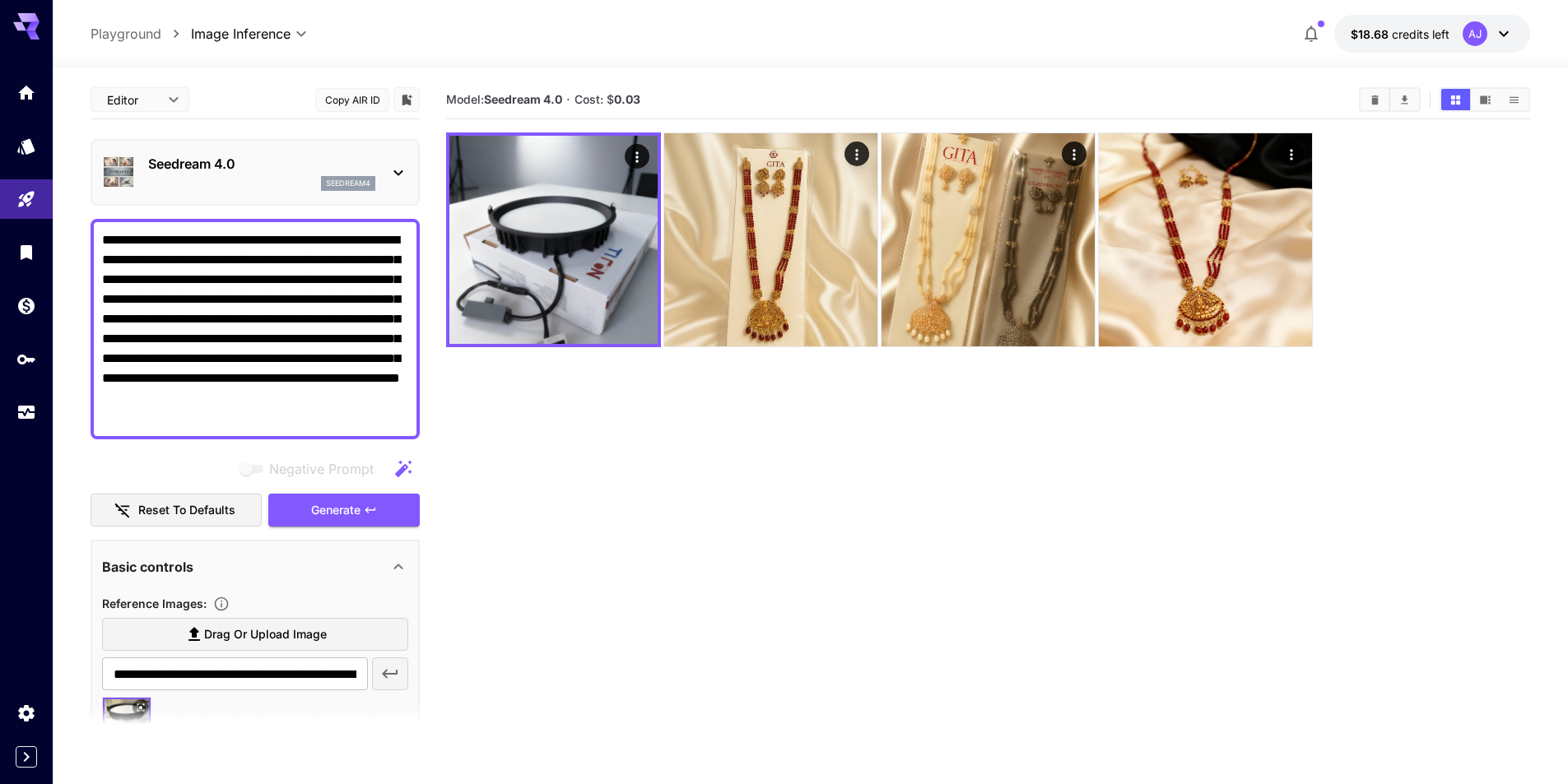
click at [330, 629] on label "Drag or upload image" at bounding box center [255, 635] width 306 height 34
click at [0, 0] on input "Drag or upload image" at bounding box center [0, 0] width 0 height 0
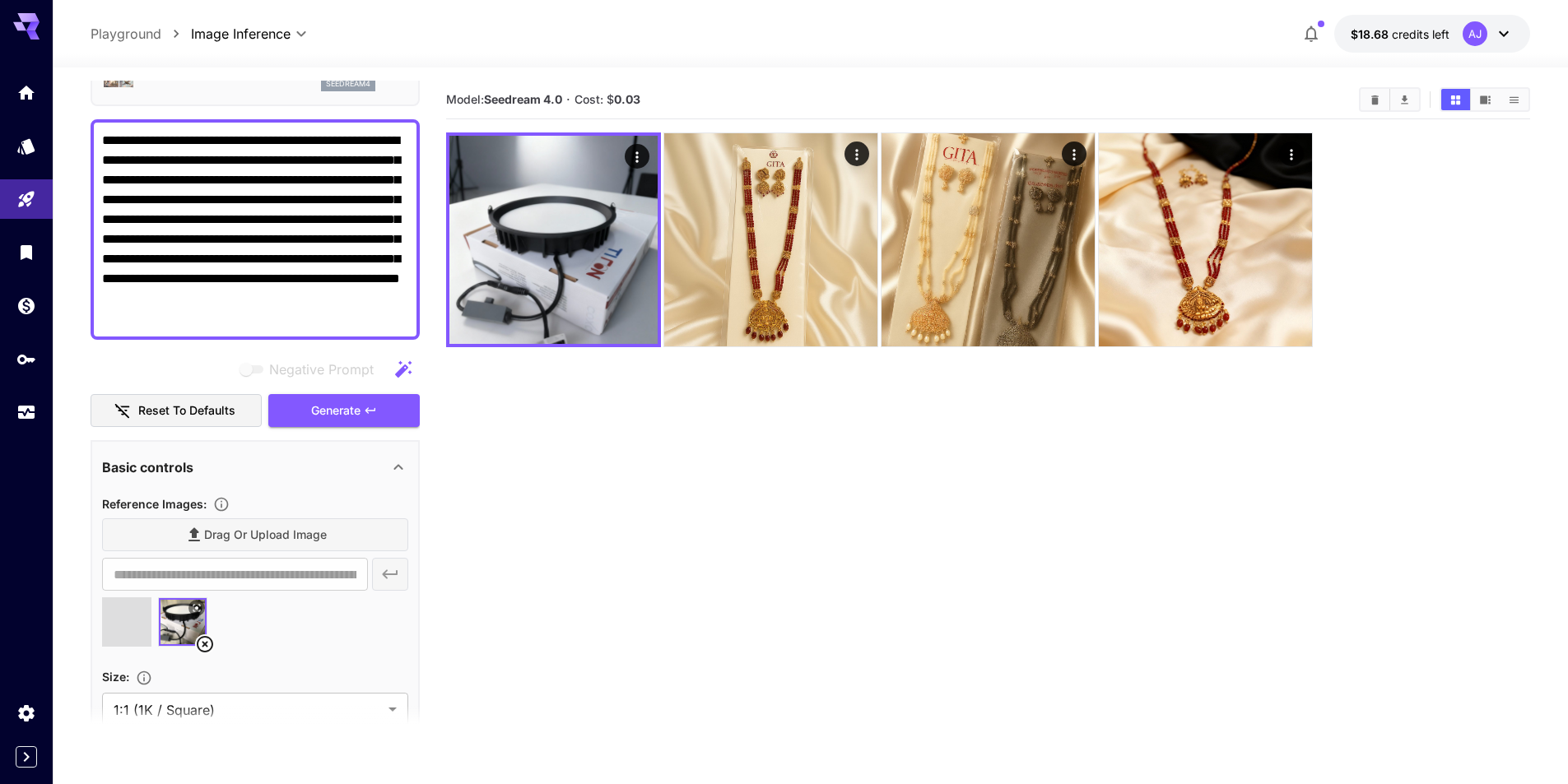
scroll to position [247, 0]
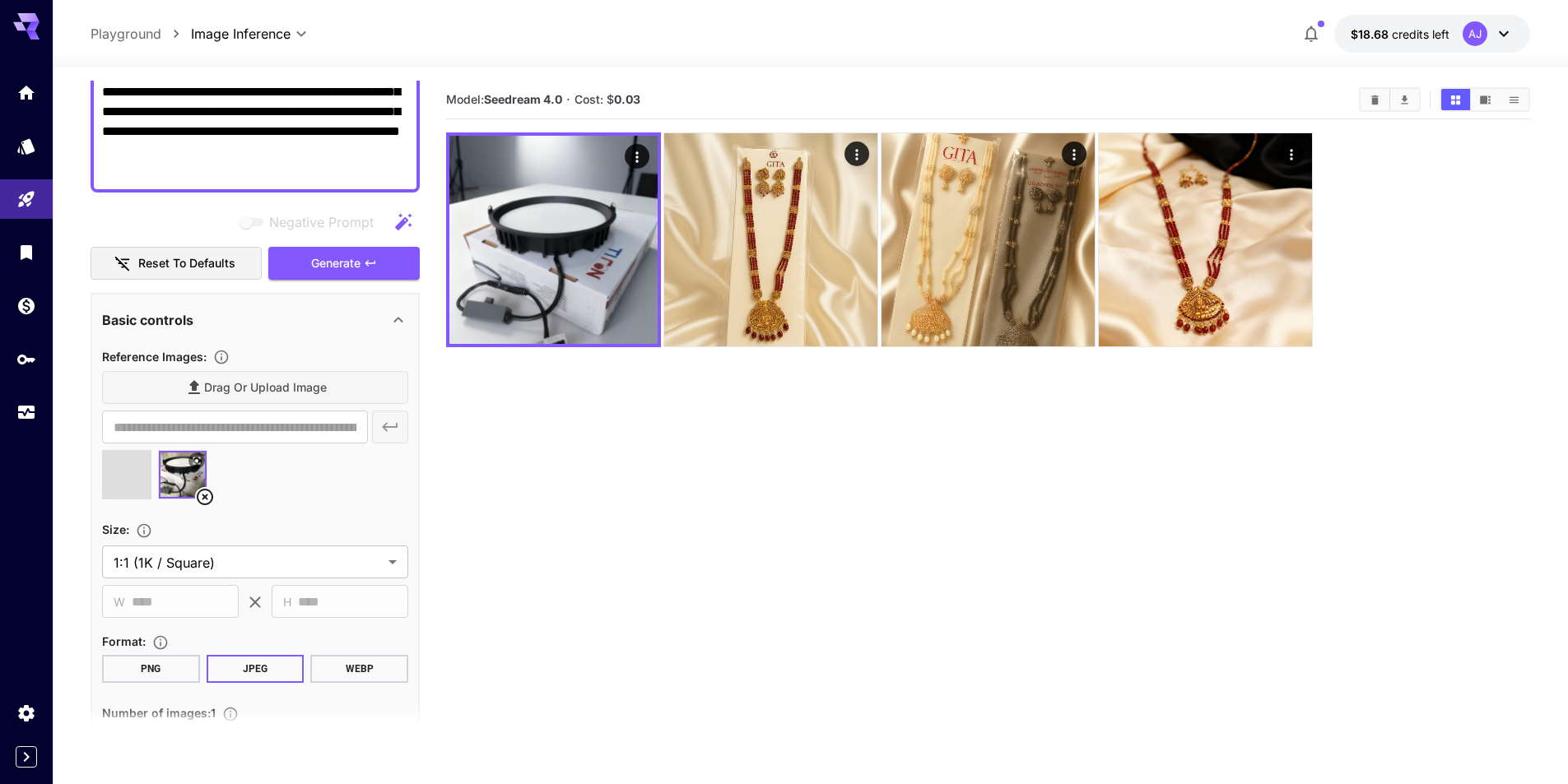
type input "**********"
click at [151, 495] on icon at bounding box center [149, 497] width 19 height 19
click at [340, 272] on span "Generate" at bounding box center [336, 263] width 49 height 20
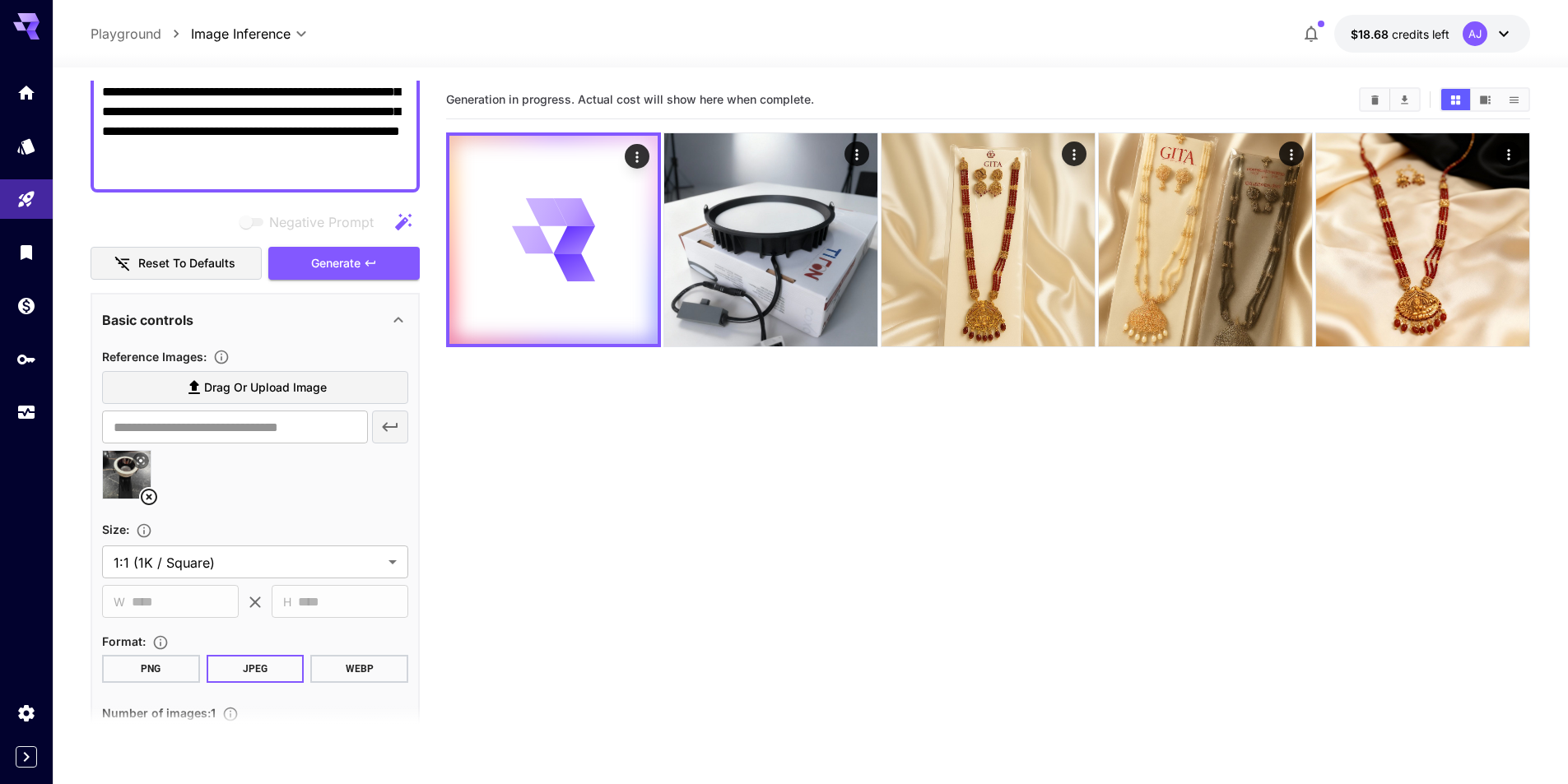
scroll to position [0, 0]
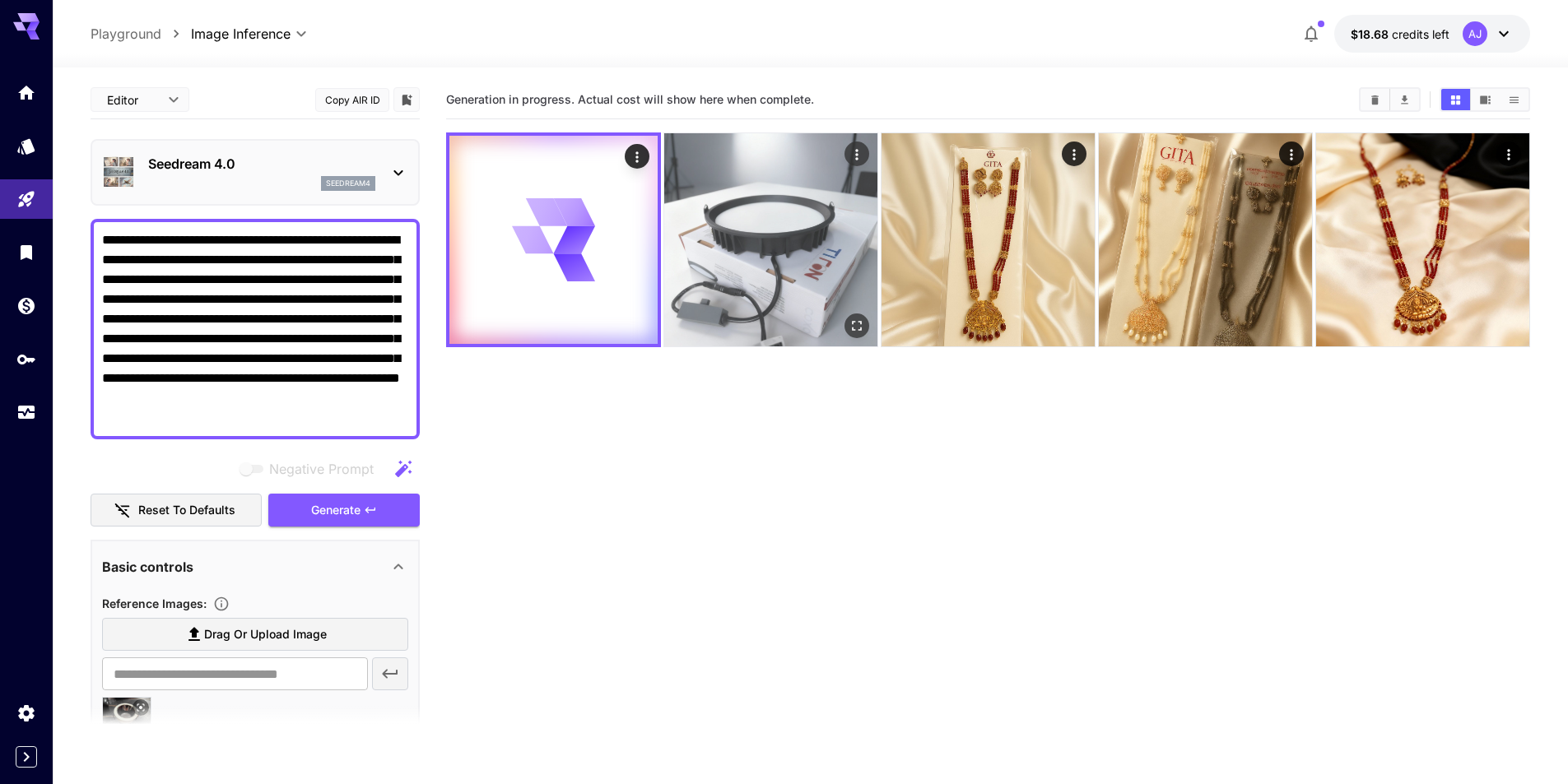
click at [746, 191] on img at bounding box center [771, 239] width 213 height 213
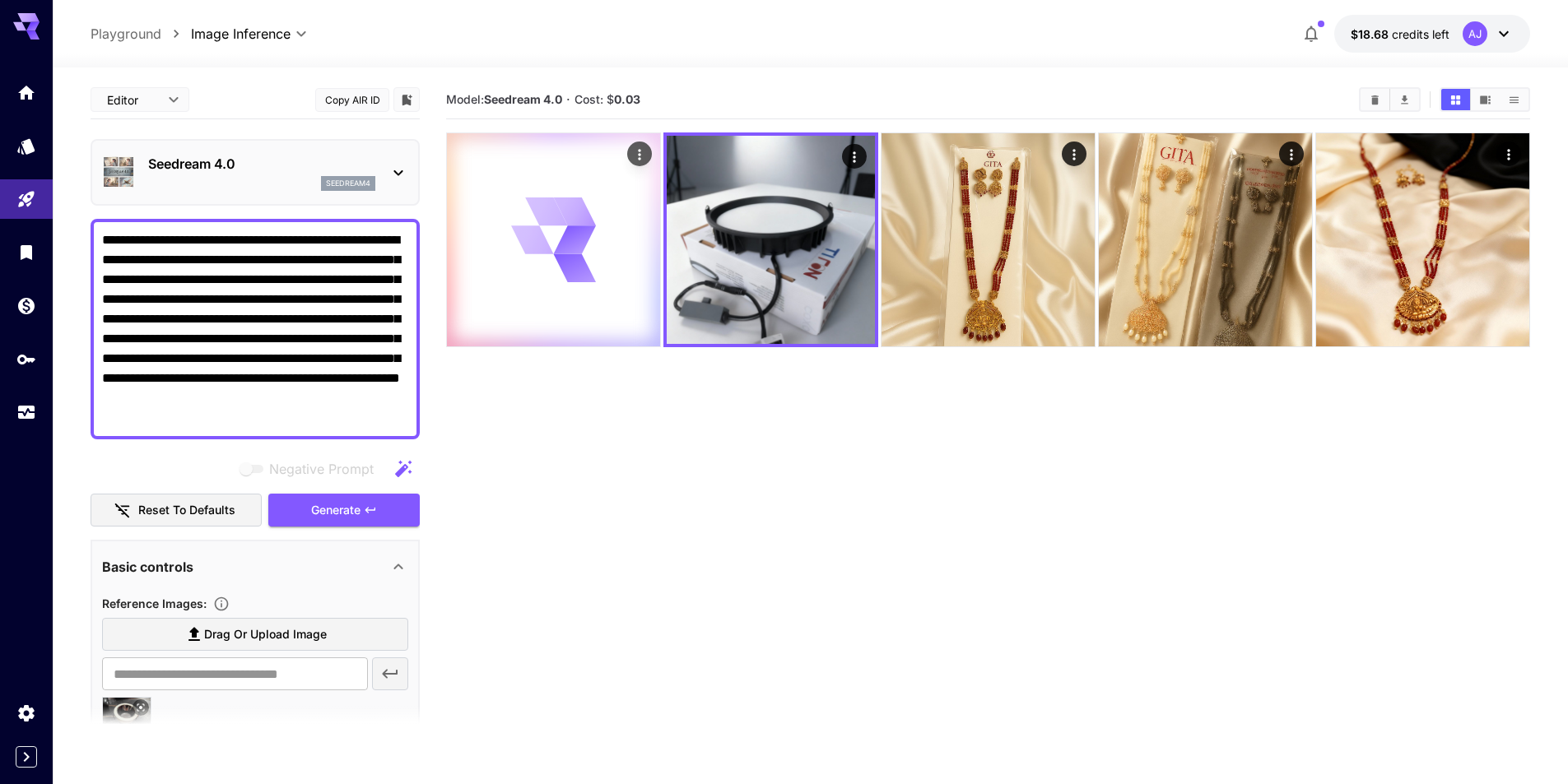
click at [569, 204] on icon at bounding box center [574, 212] width 42 height 29
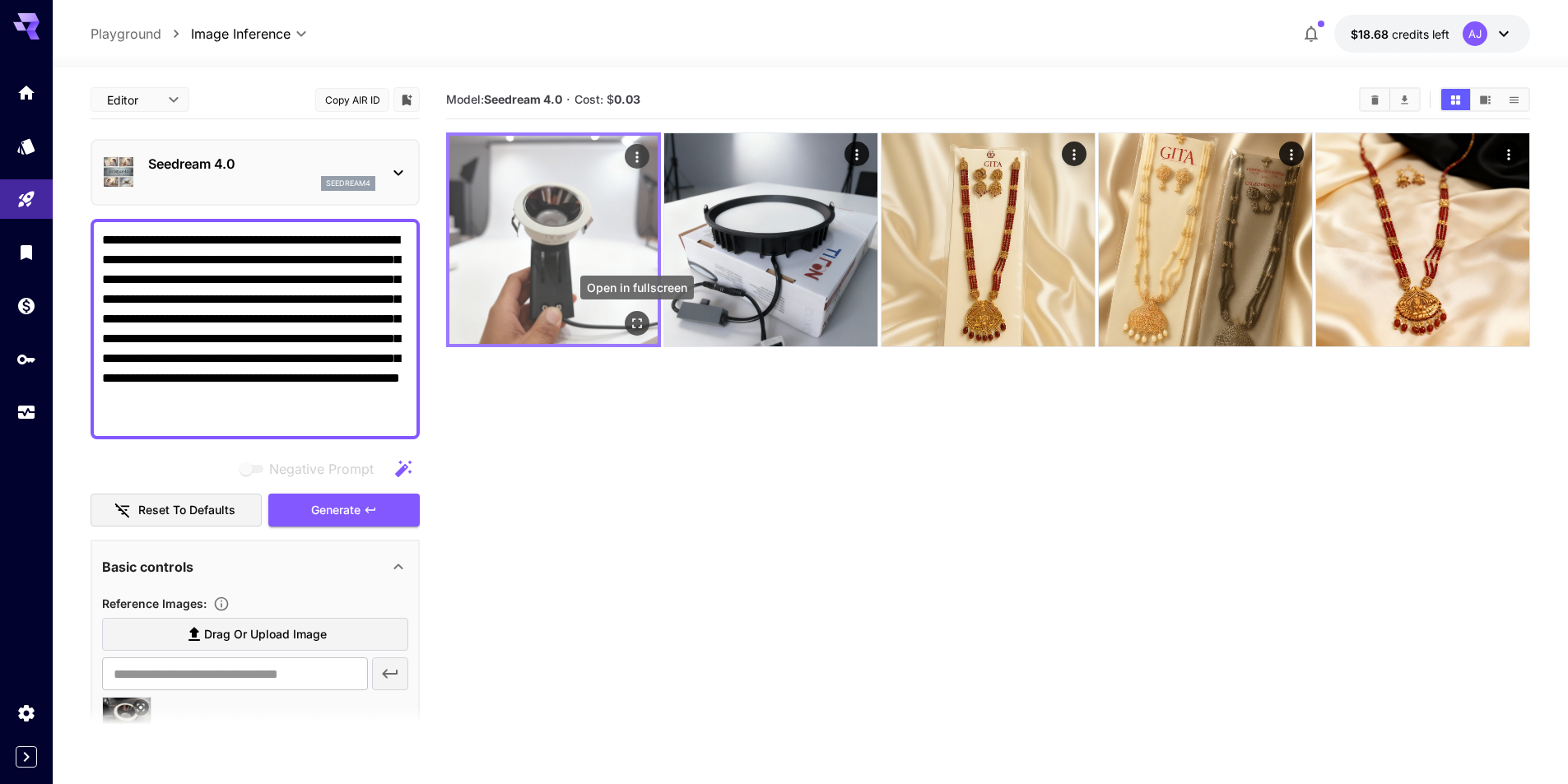
click at [641, 319] on icon "Open in fullscreen" at bounding box center [637, 323] width 10 height 10
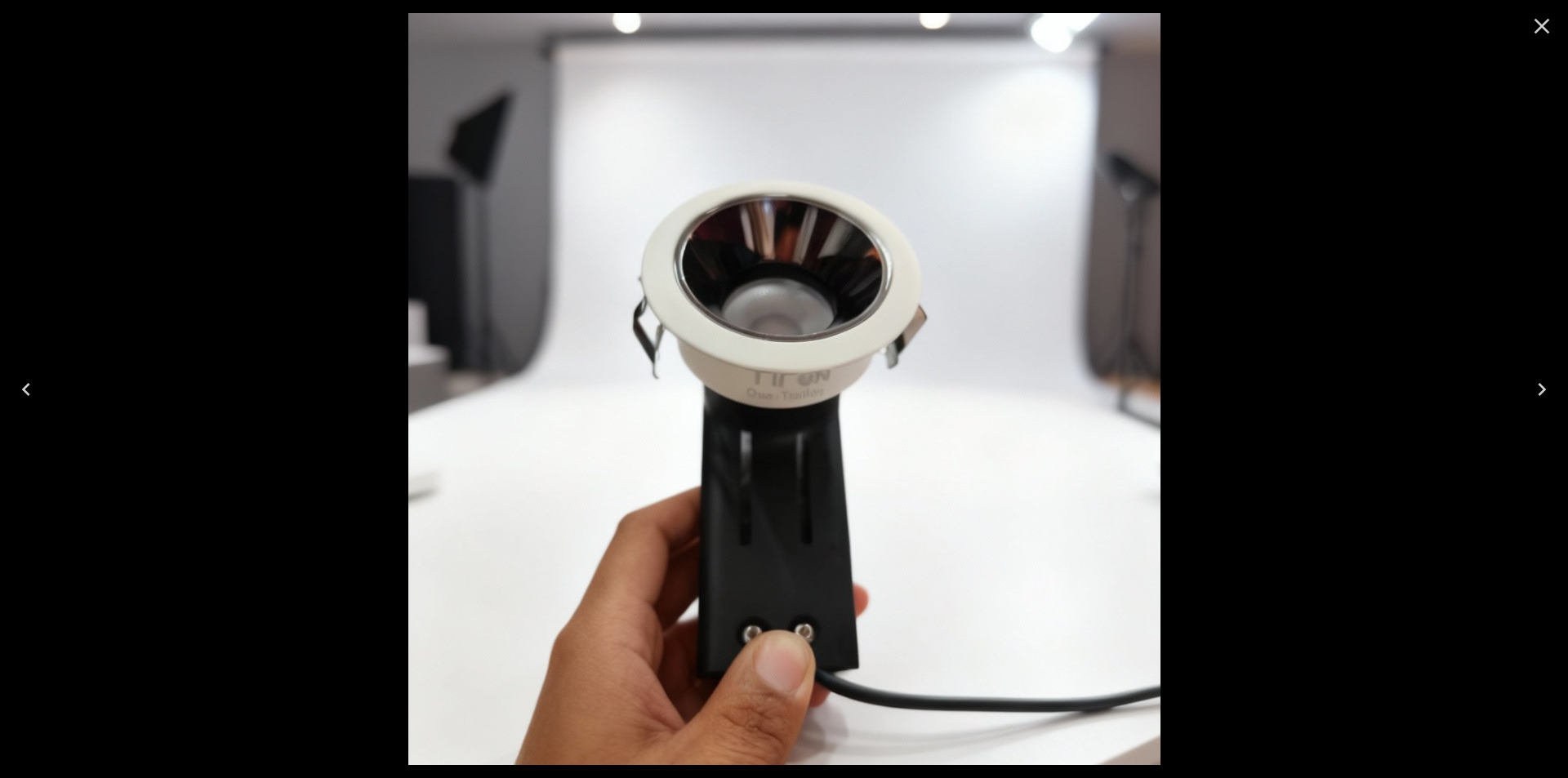
click at [1331, 559] on div at bounding box center [784, 389] width 1568 height 778
click at [1313, 127] on div at bounding box center [784, 389] width 1568 height 778
click at [1544, 25] on icon "Close" at bounding box center [1542, 27] width 15 height 15
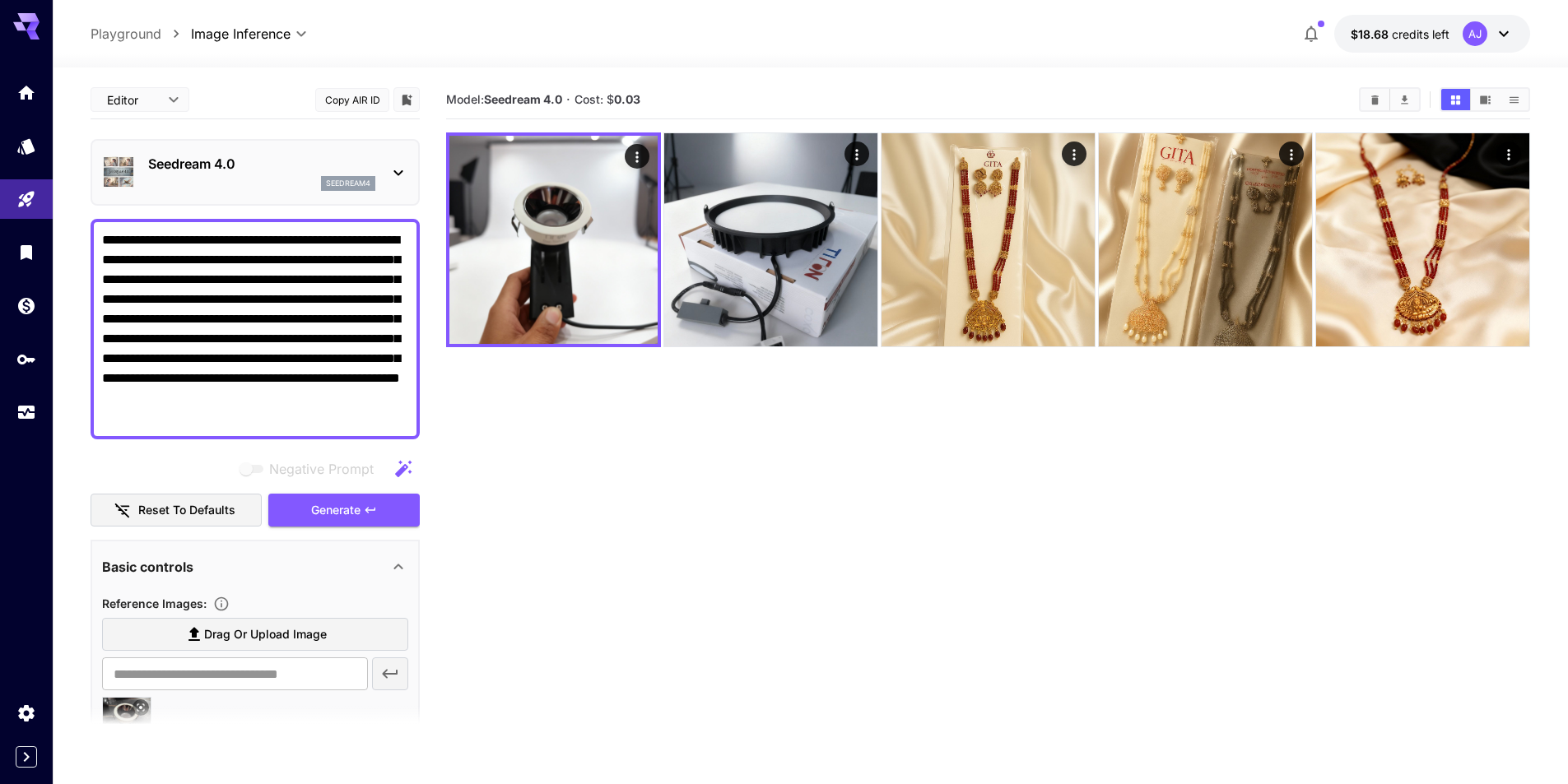
click at [379, 274] on textarea "**********" at bounding box center [255, 329] width 306 height 198
paste textarea
click at [345, 511] on span "Generate" at bounding box center [336, 510] width 49 height 20
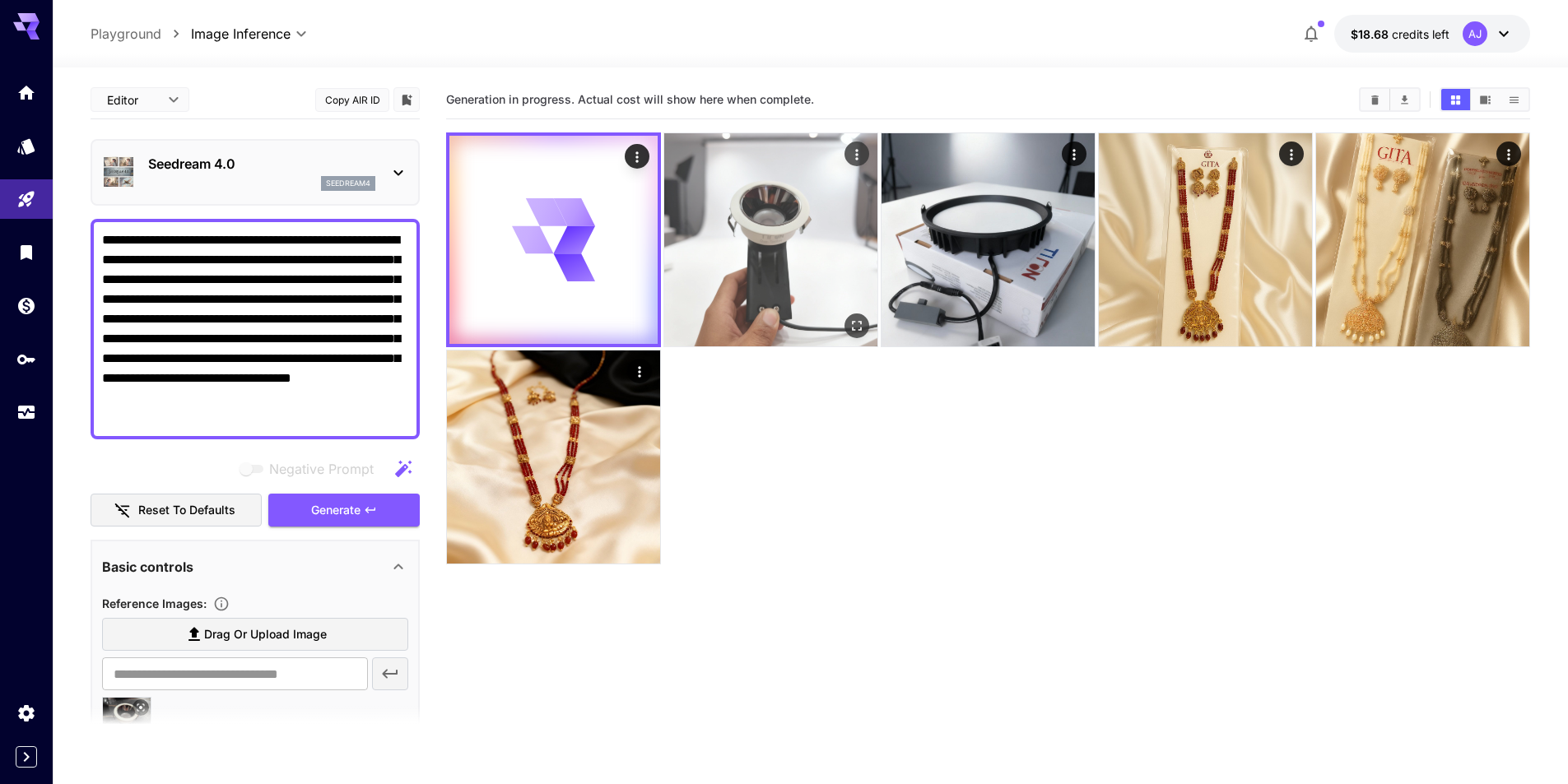
click at [797, 179] on img at bounding box center [771, 239] width 213 height 213
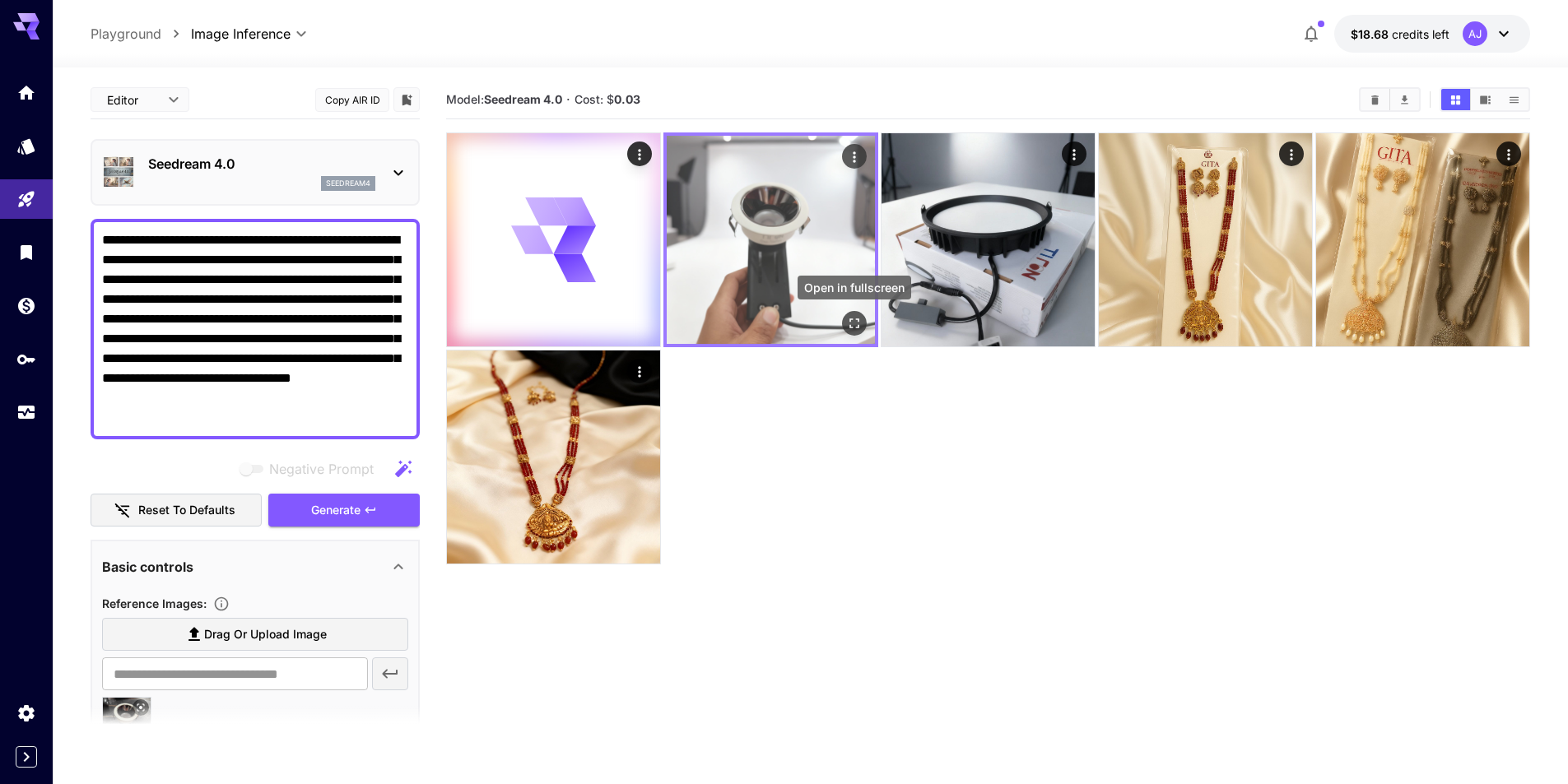
click at [854, 321] on icon "Open in fullscreen" at bounding box center [854, 323] width 16 height 16
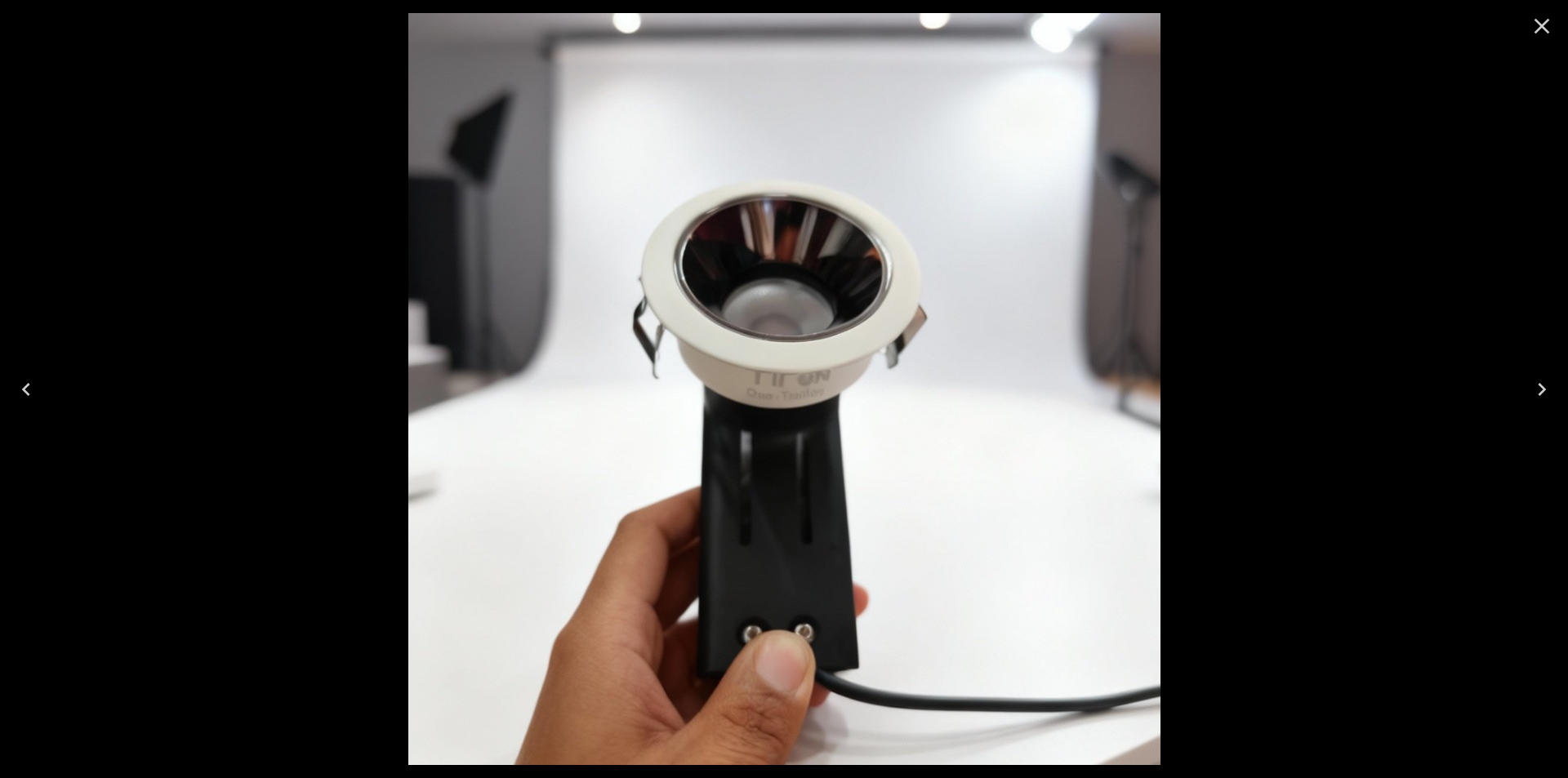
click at [1398, 691] on div at bounding box center [784, 389] width 1568 height 778
click at [1249, 559] on div at bounding box center [784, 389] width 1568 height 778
click at [1544, 26] on icon "Close" at bounding box center [1541, 26] width 26 height 26
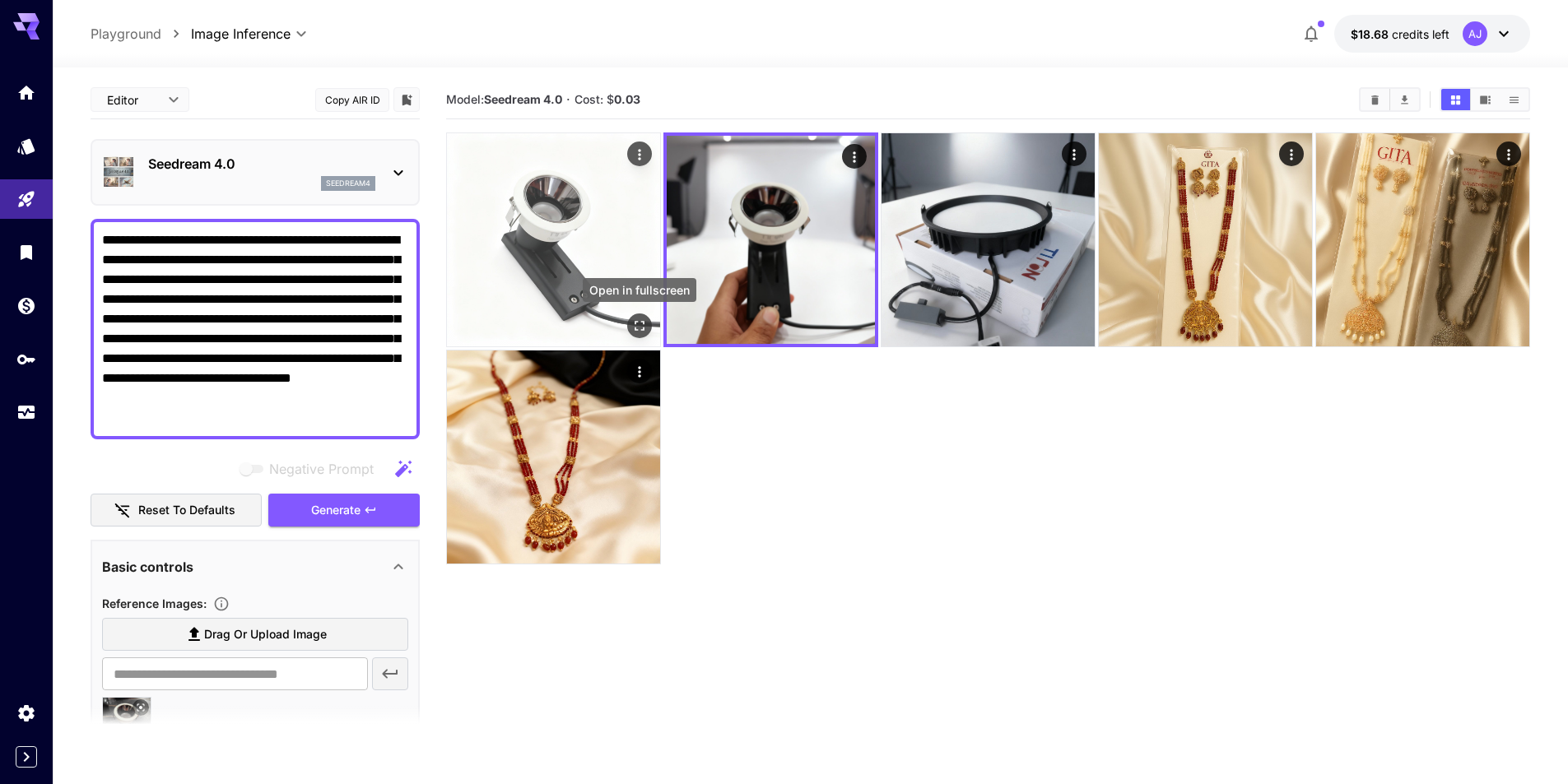
click at [642, 323] on icon "Open in fullscreen" at bounding box center [639, 325] width 16 height 16
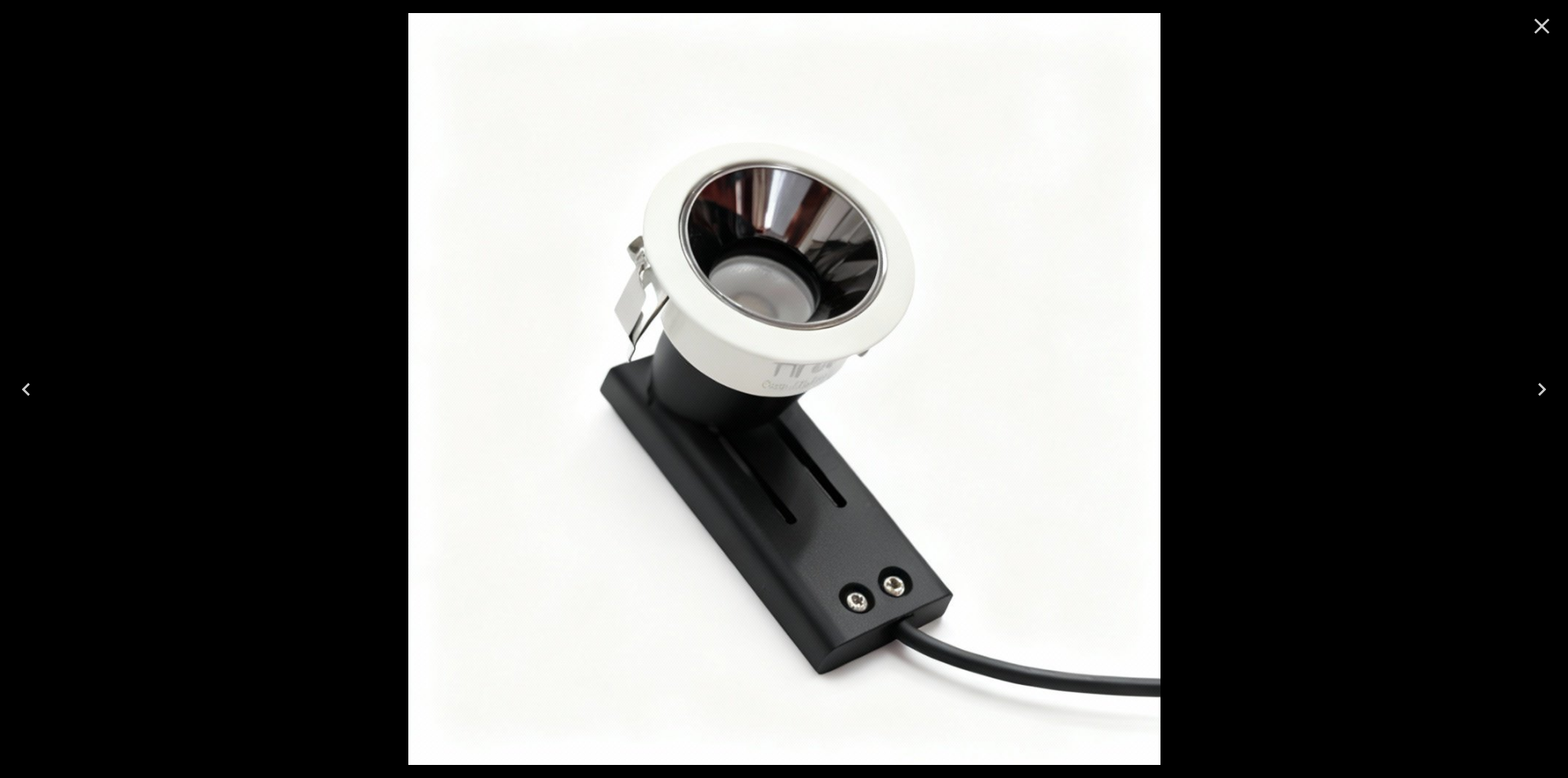
click at [1545, 22] on icon "Close" at bounding box center [1542, 27] width 15 height 15
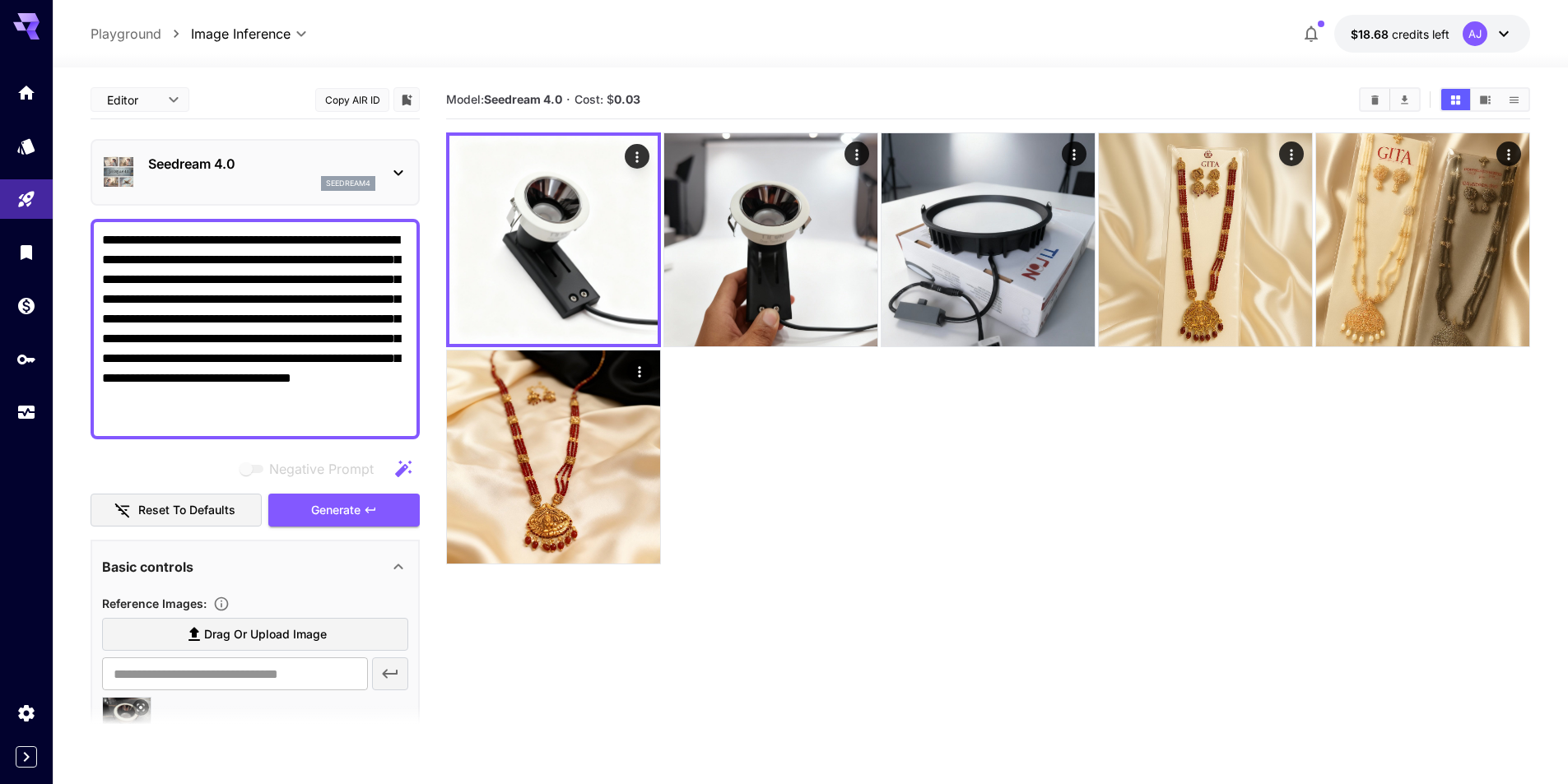
click at [294, 322] on textarea "**********" at bounding box center [255, 329] width 306 height 198
paste textarea
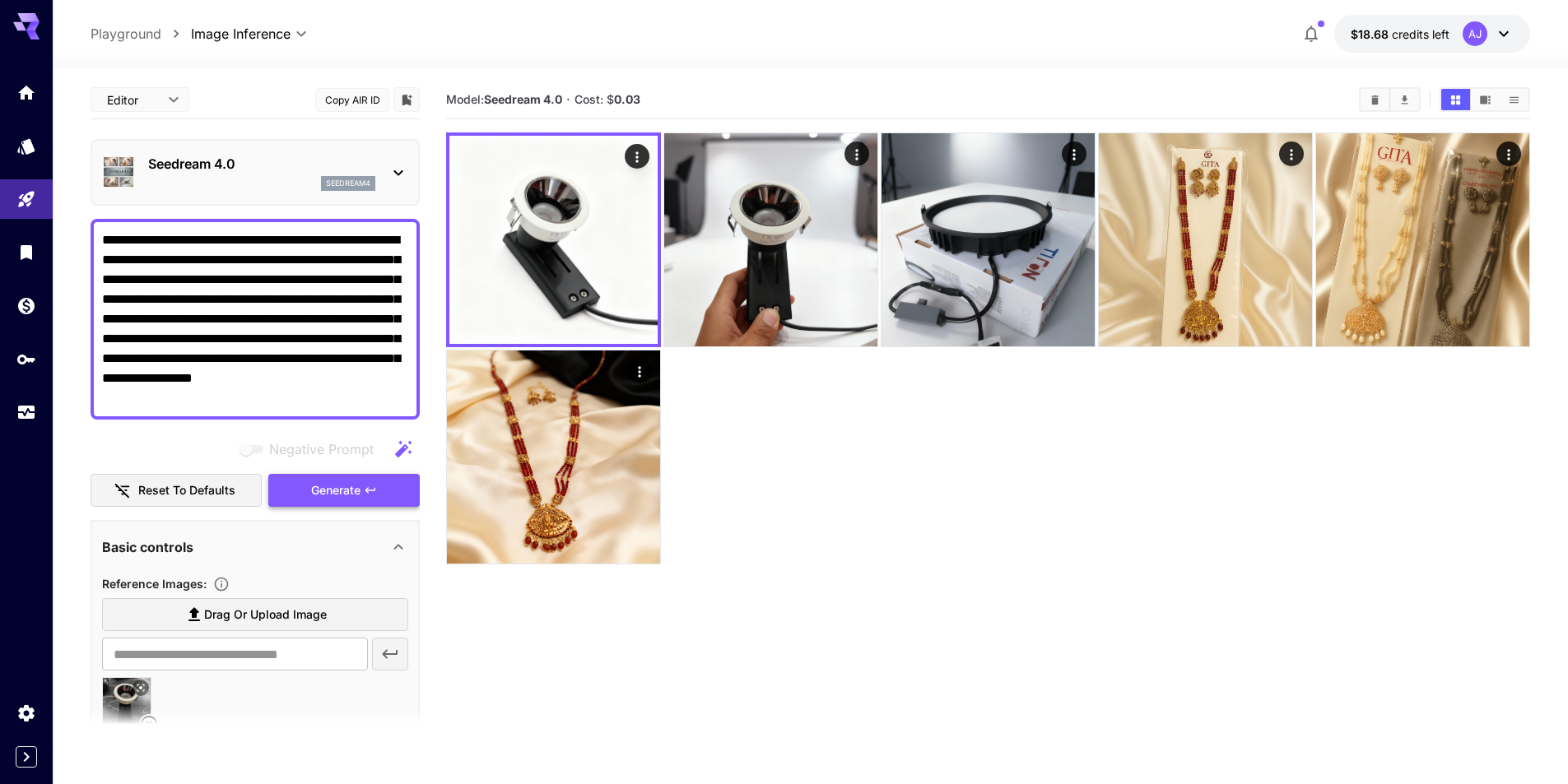
type textarea "**********"
click at [347, 488] on span "Generate" at bounding box center [336, 490] width 49 height 20
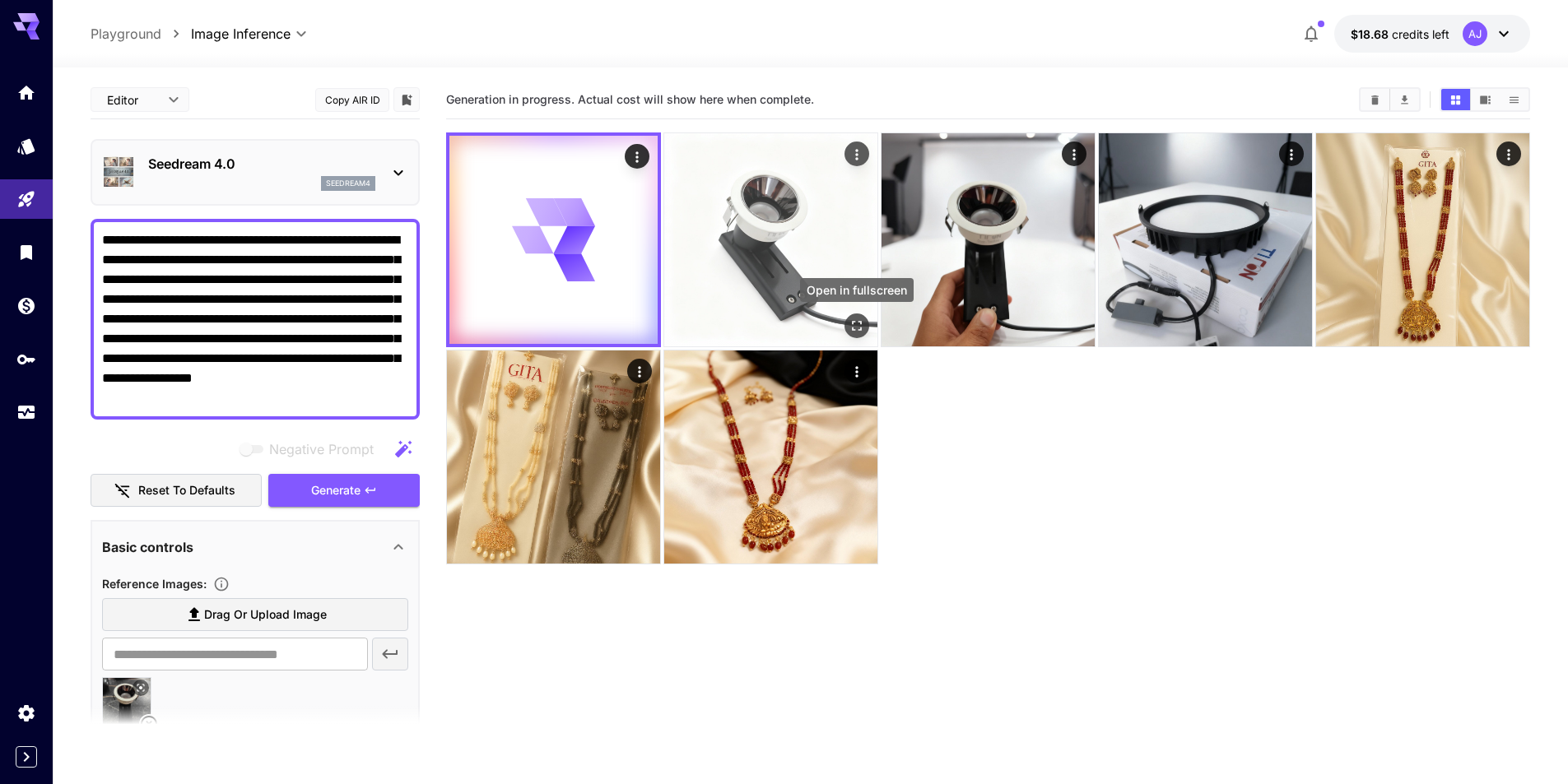
drag, startPoint x: 859, startPoint y: 324, endPoint x: 866, endPoint y: 333, distance: 11.4
click at [859, 325] on icon "Open in fullscreen" at bounding box center [857, 325] width 16 height 16
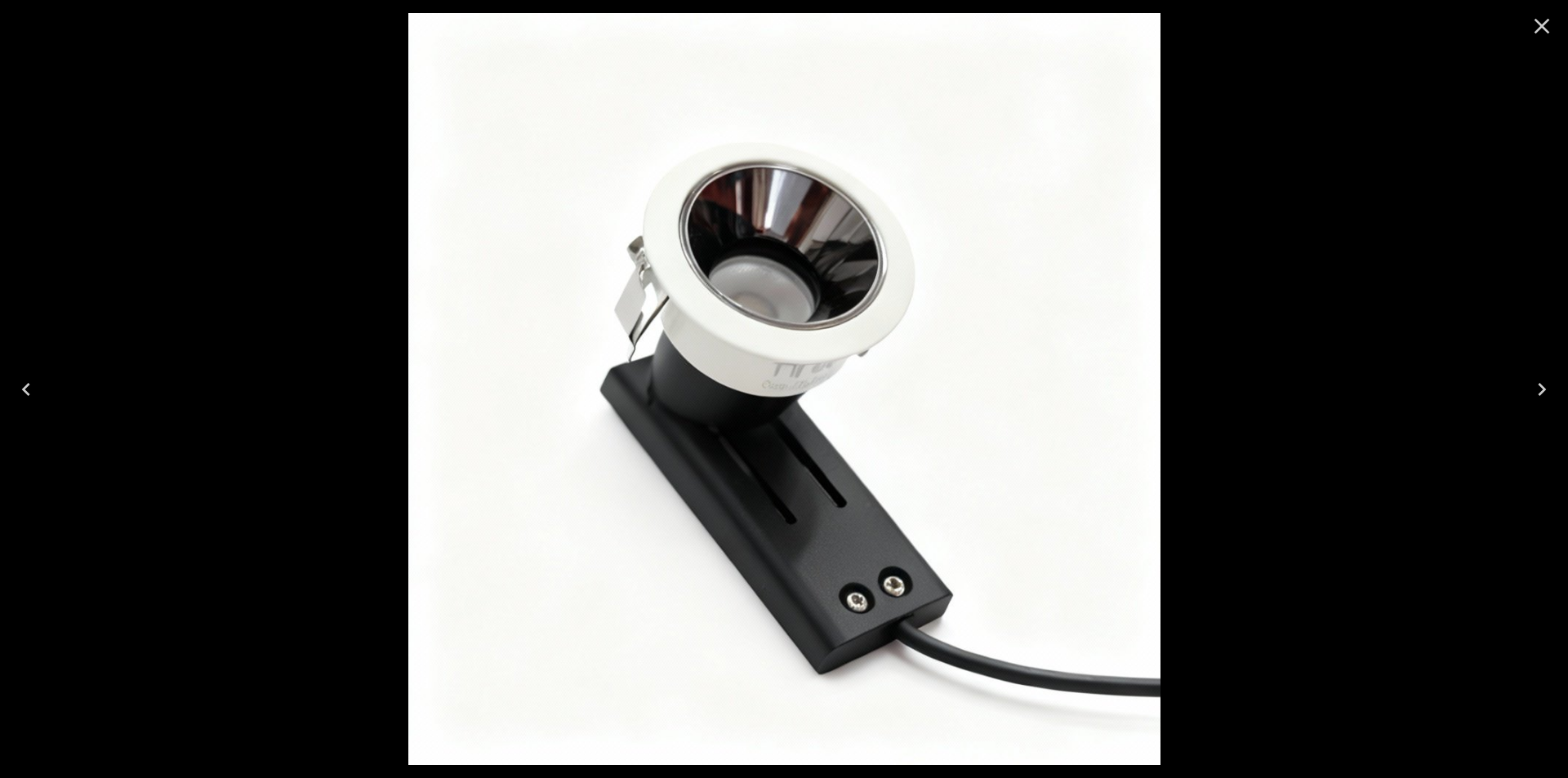
click at [1368, 320] on div at bounding box center [784, 389] width 1568 height 778
click at [1541, 23] on icon "Close" at bounding box center [1541, 26] width 26 height 26
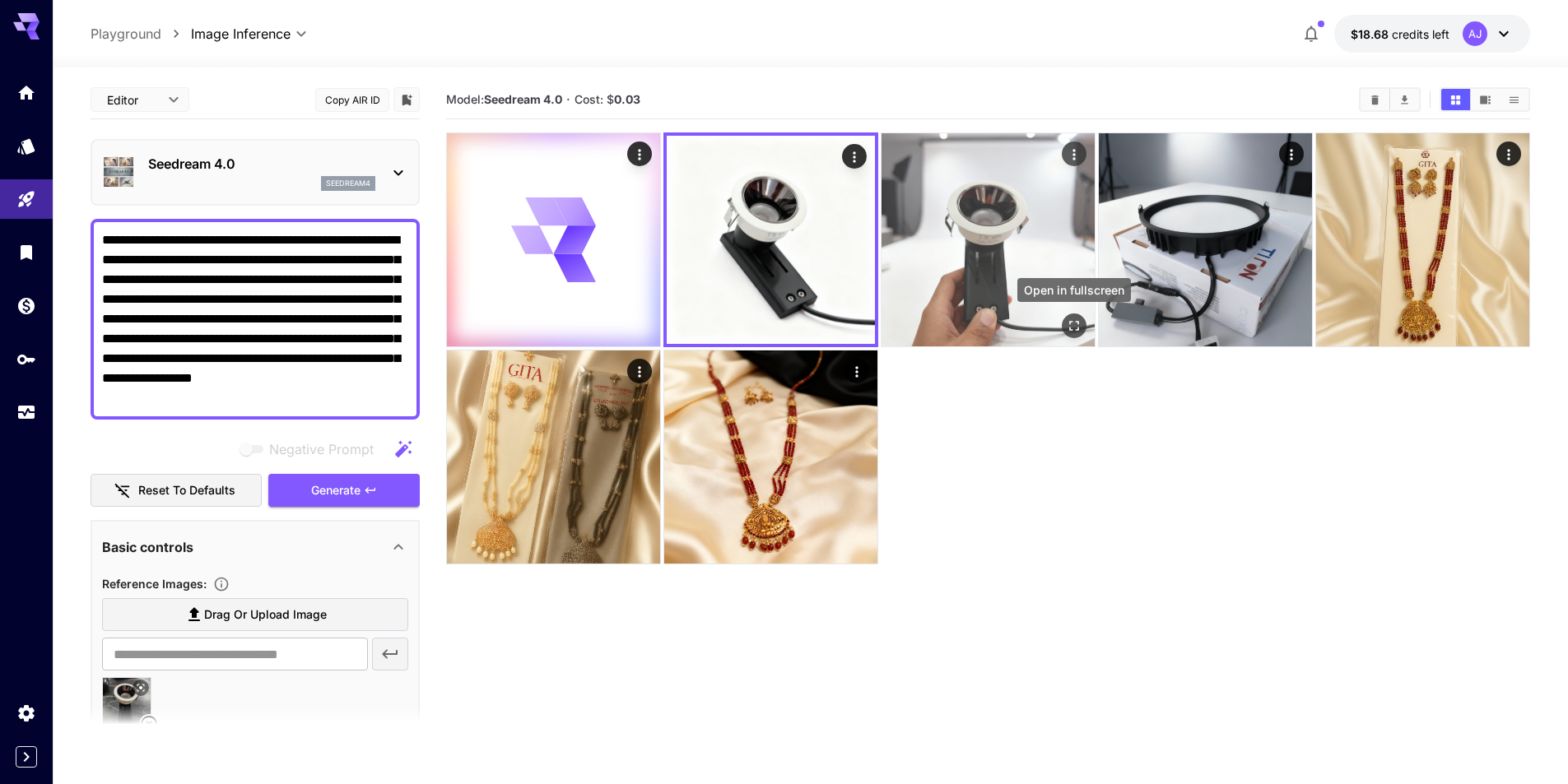
click at [1068, 326] on icon "Open in fullscreen" at bounding box center [1074, 325] width 16 height 16
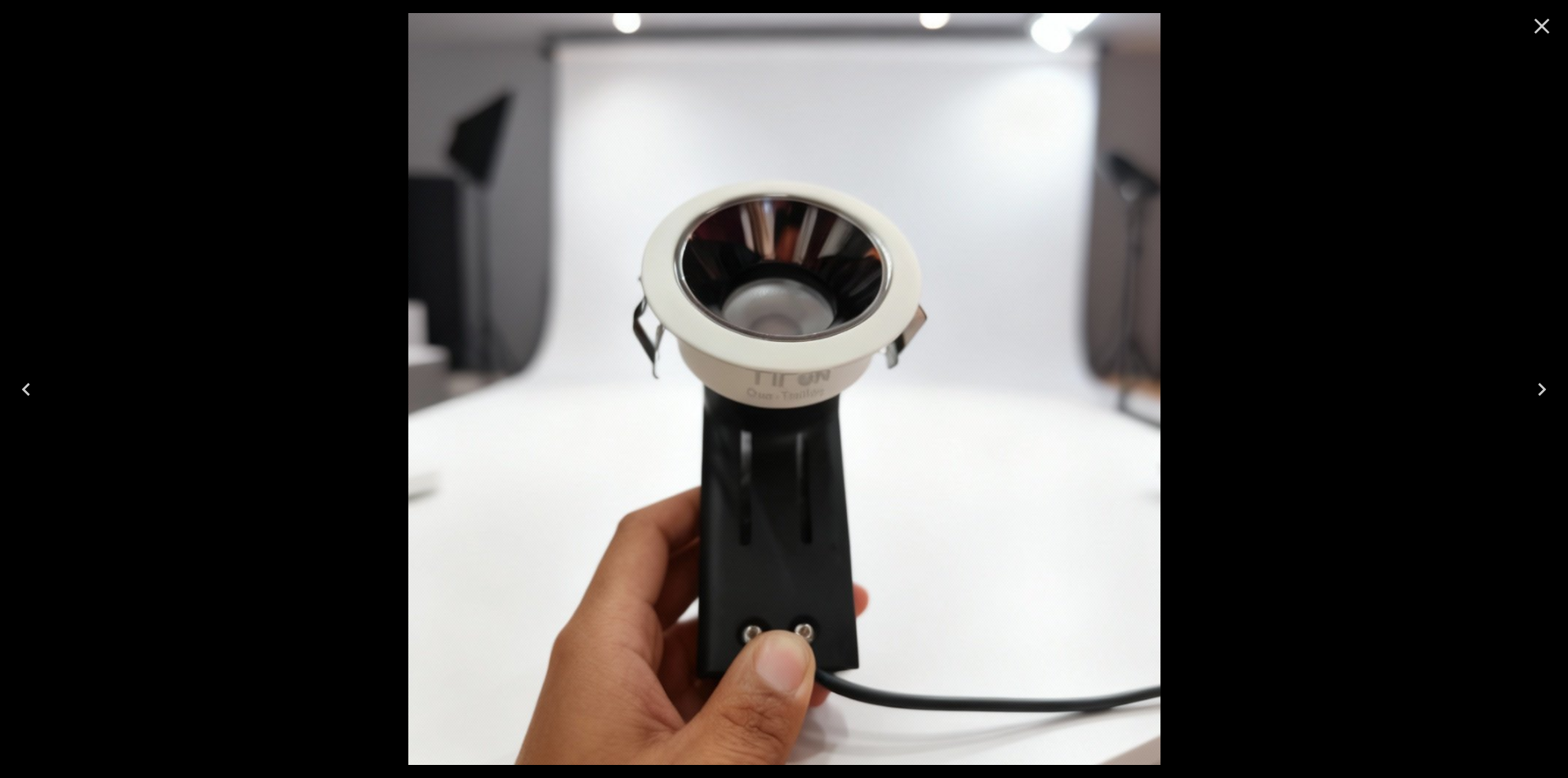
click at [1542, 22] on icon "Close" at bounding box center [1541, 26] width 26 height 26
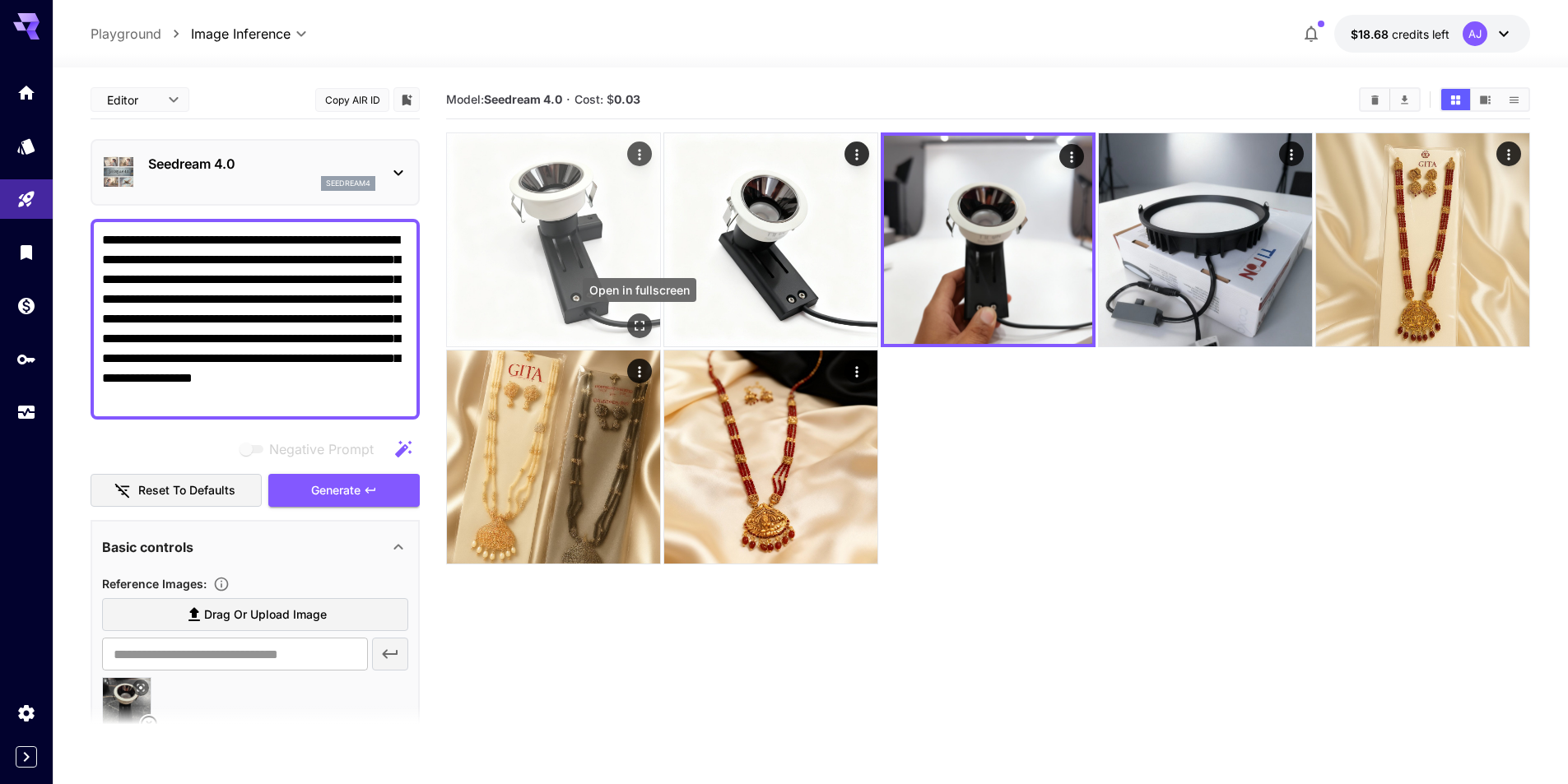
click at [644, 325] on icon "Open in fullscreen" at bounding box center [639, 325] width 16 height 16
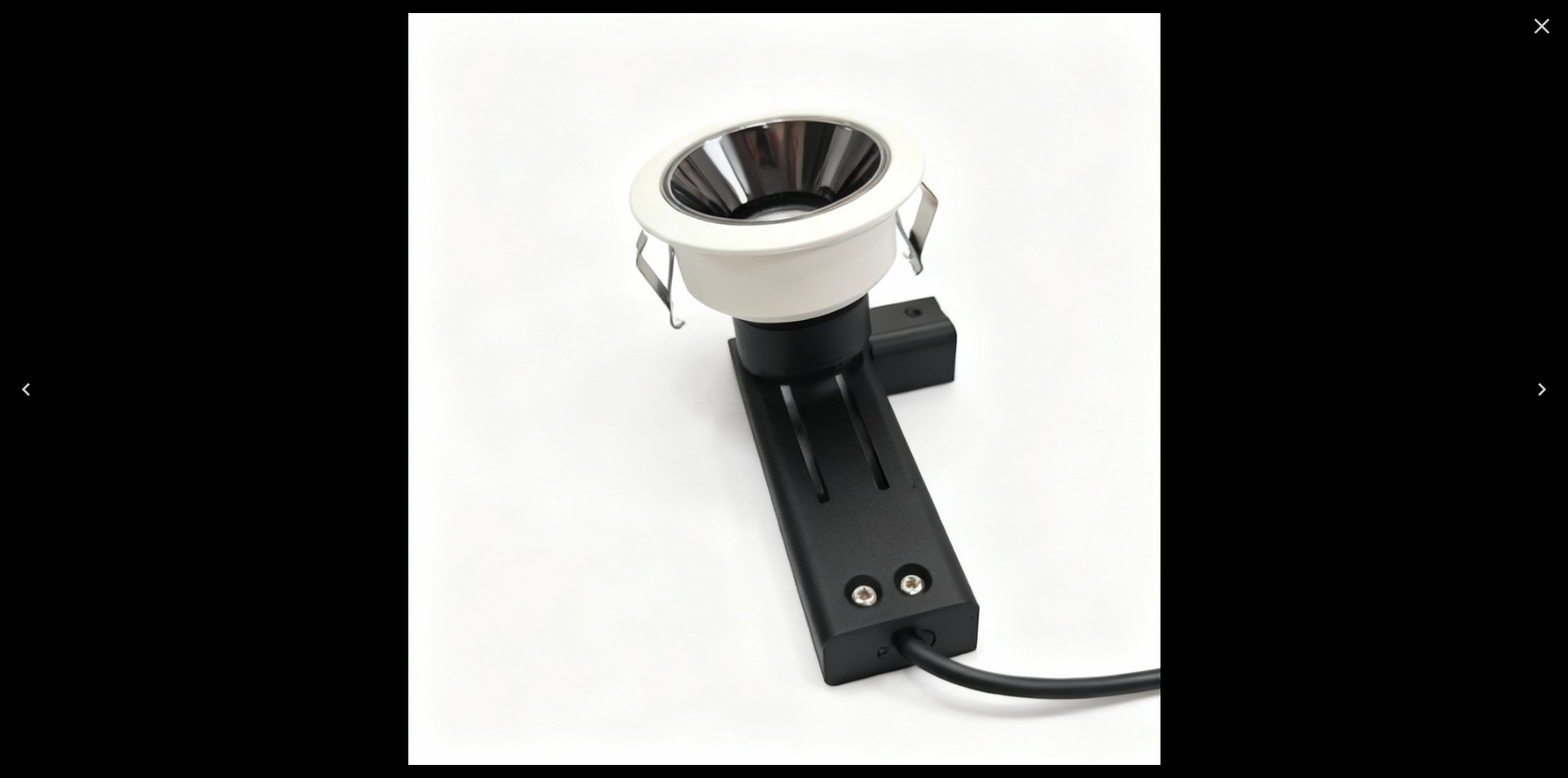
click at [1541, 28] on icon "Close" at bounding box center [1542, 27] width 15 height 15
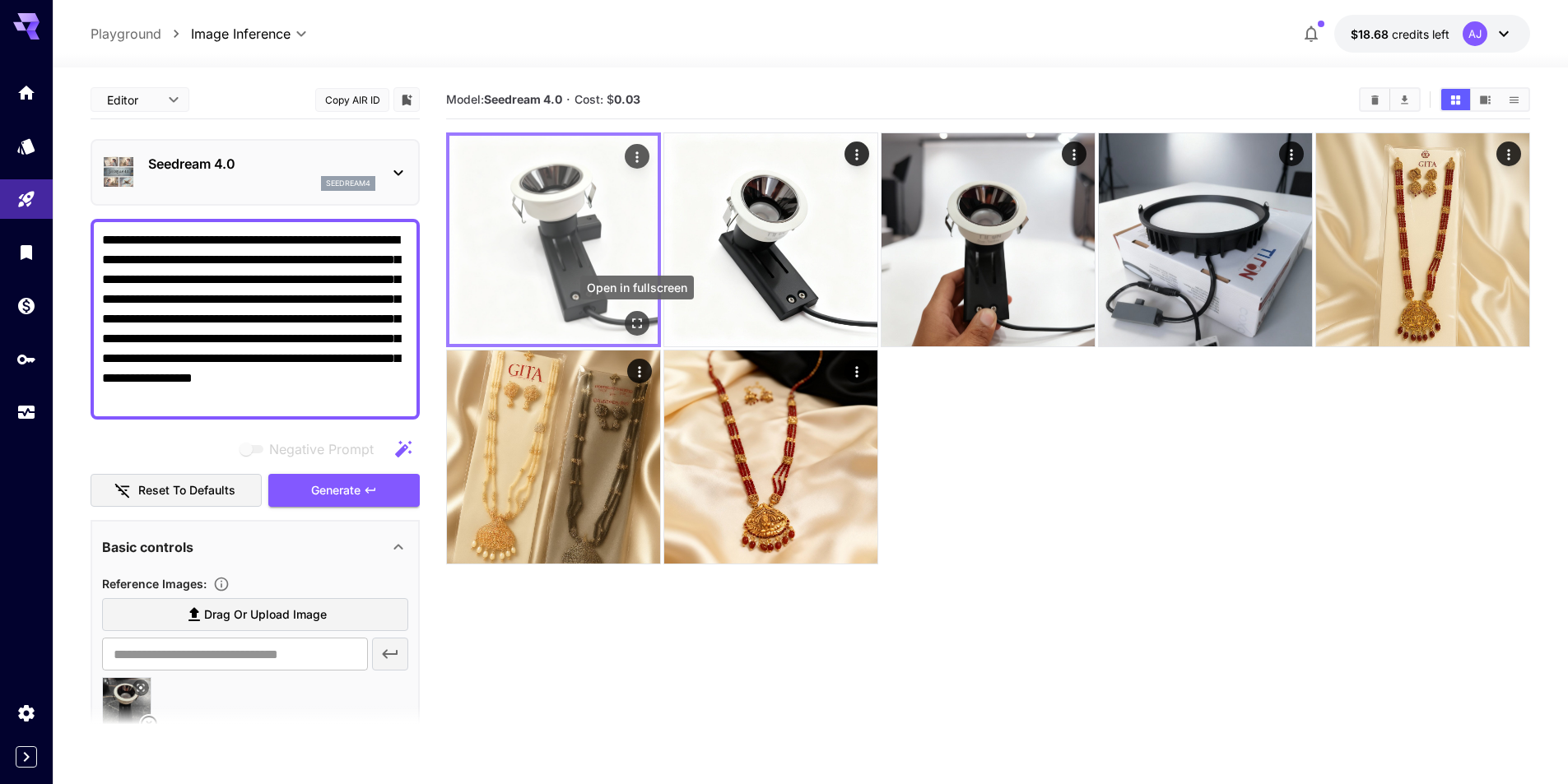
click at [631, 317] on icon "Open in fullscreen" at bounding box center [637, 323] width 16 height 16
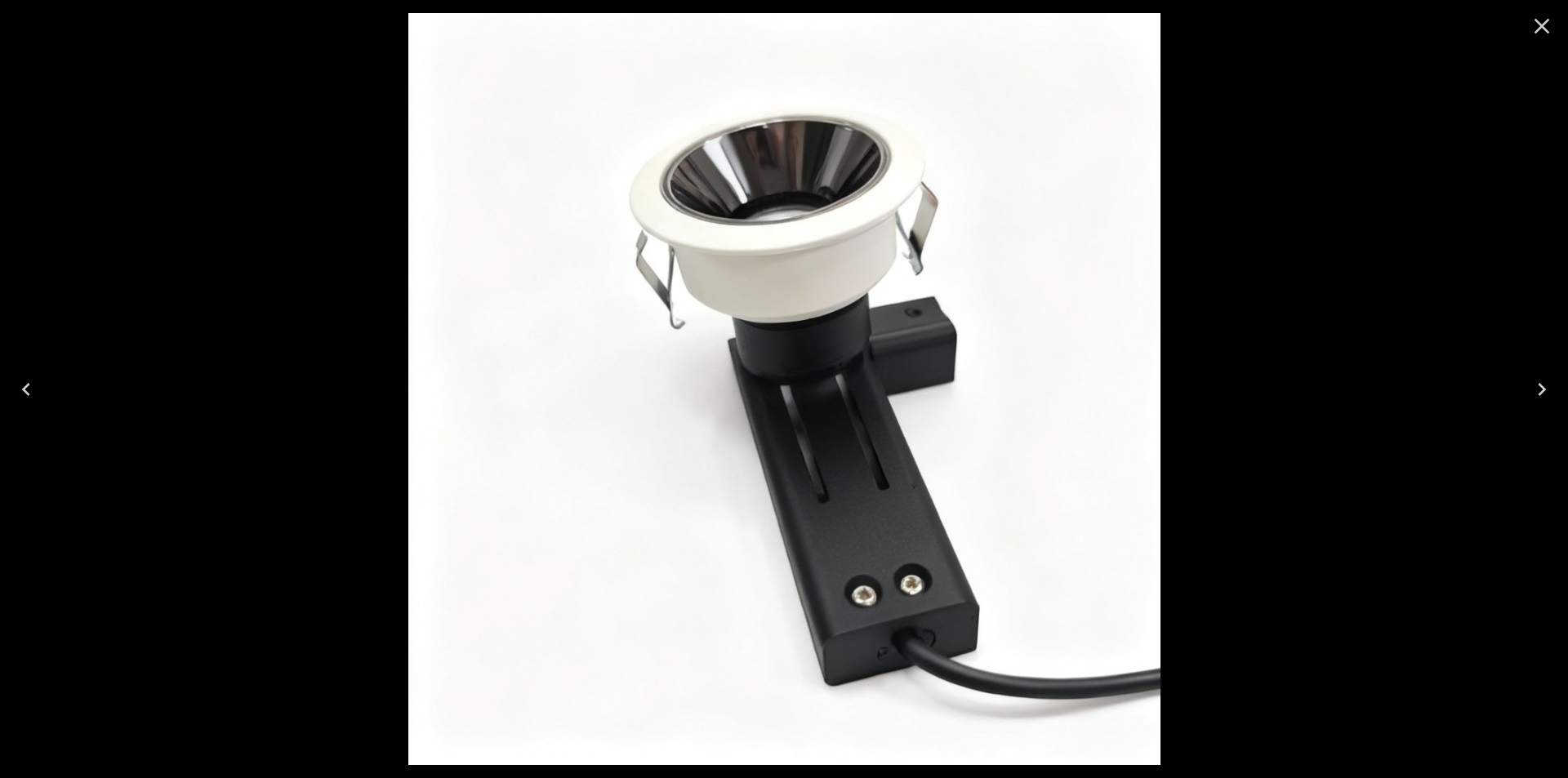
click at [1330, 444] on div at bounding box center [784, 389] width 1568 height 778
click at [1550, 31] on icon "Close" at bounding box center [1541, 26] width 26 height 26
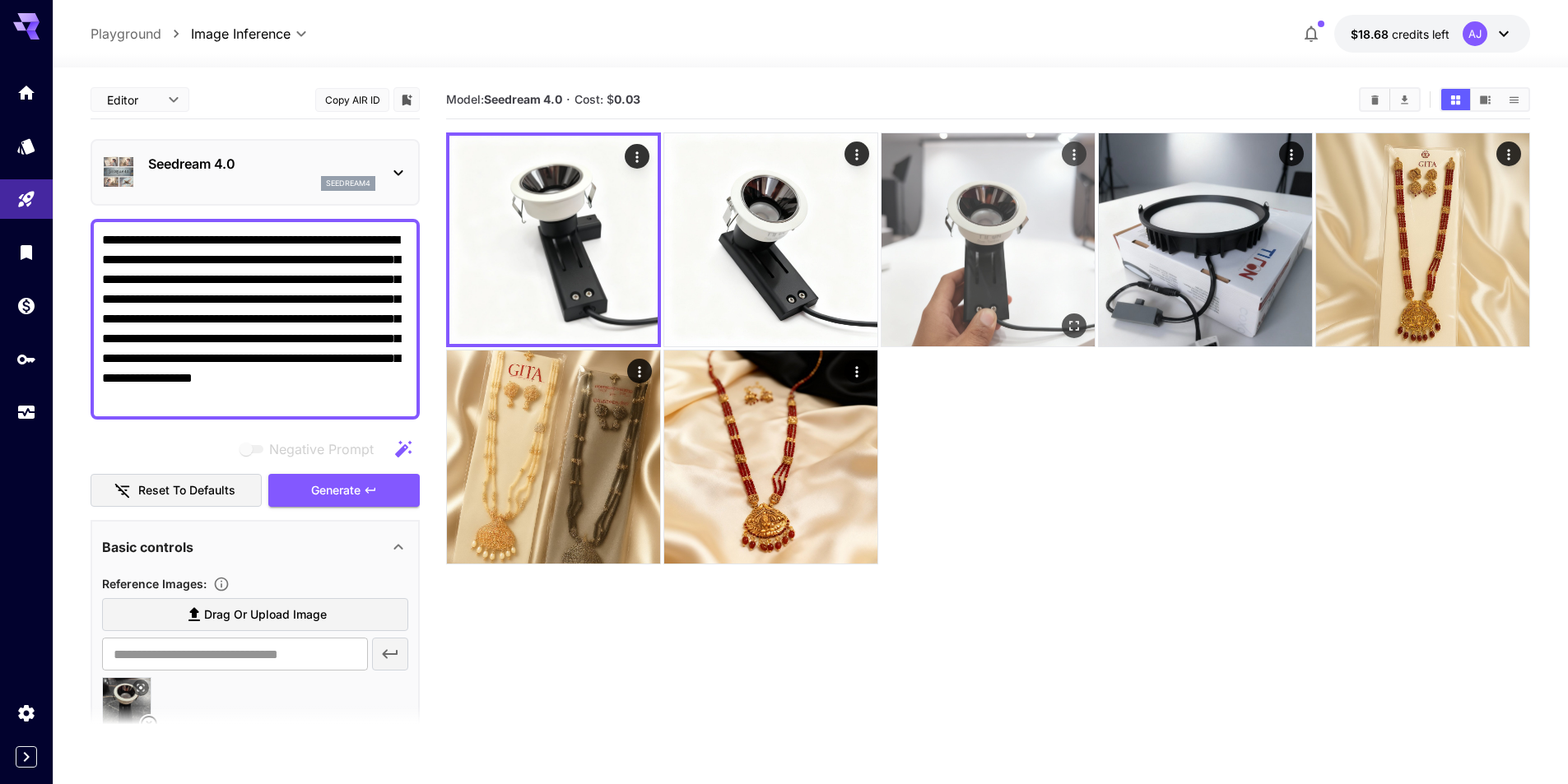
click at [1014, 244] on img at bounding box center [988, 239] width 213 height 213
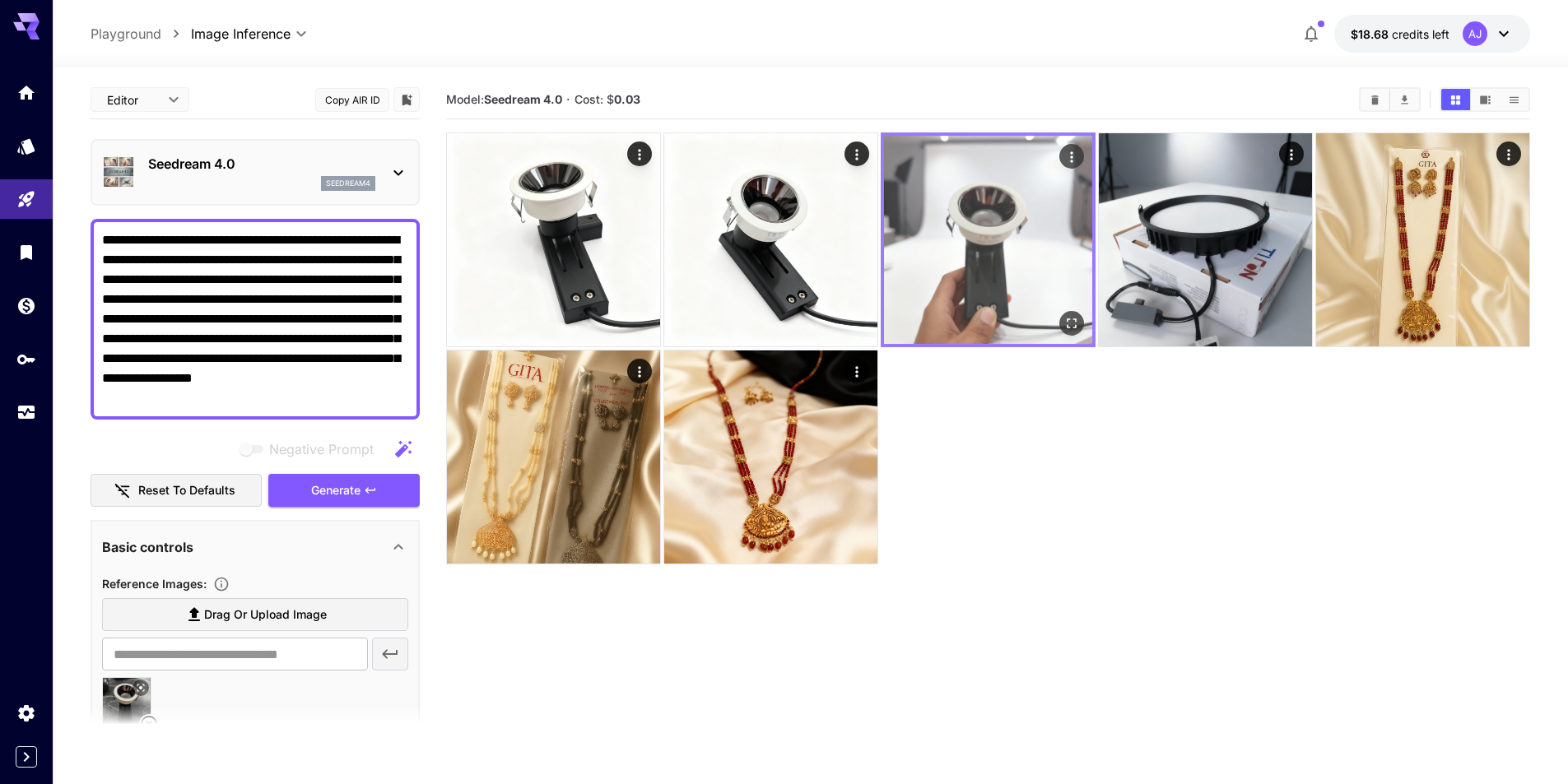
drag, startPoint x: 1021, startPoint y: 204, endPoint x: 1084, endPoint y: 144, distance: 87.0
click at [1087, 140] on img at bounding box center [988, 240] width 208 height 208
click at [1075, 148] on div "Actions" at bounding box center [1071, 156] width 16 height 19
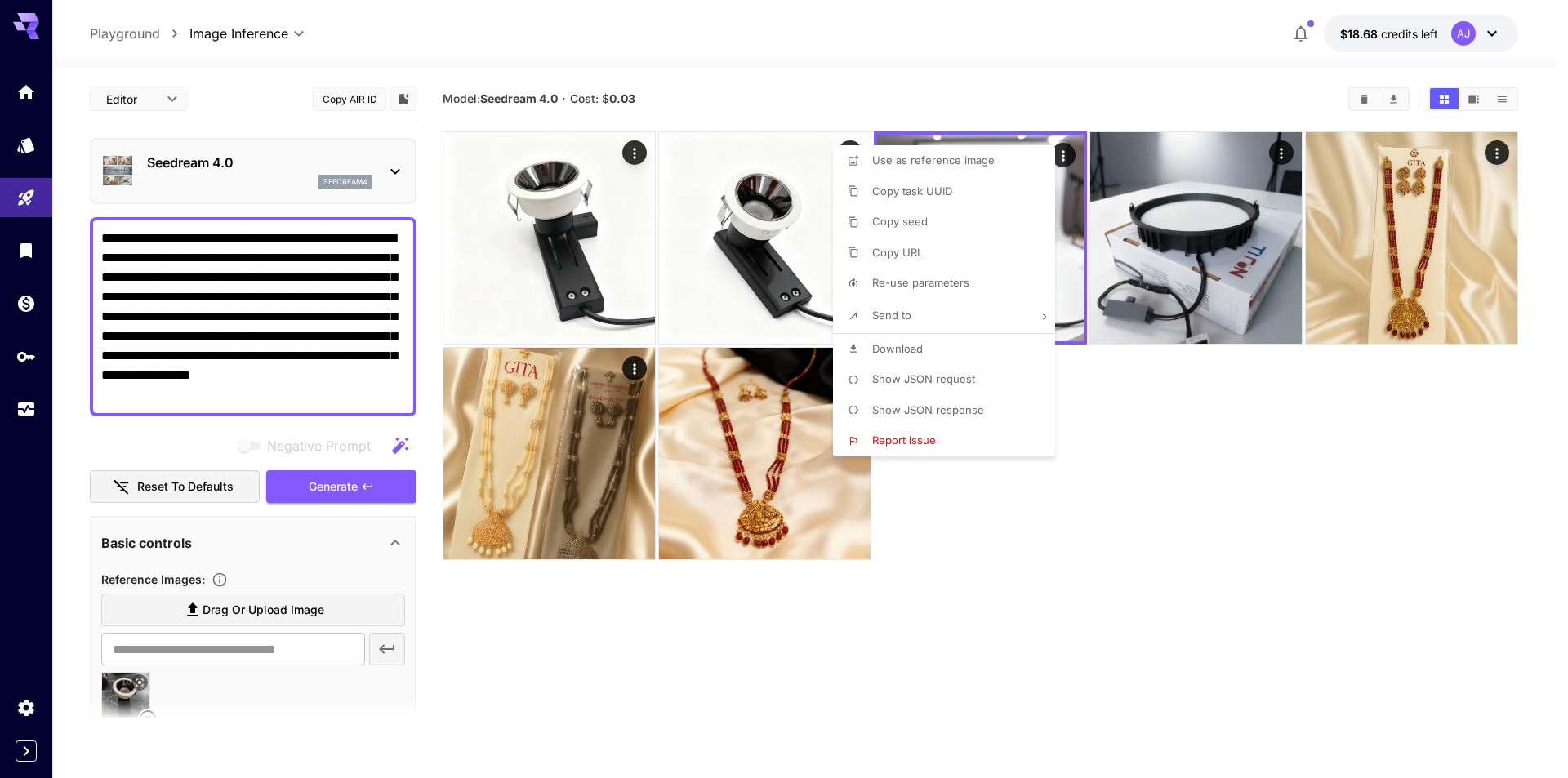
click at [1123, 436] on div at bounding box center [784, 389] width 1568 height 778
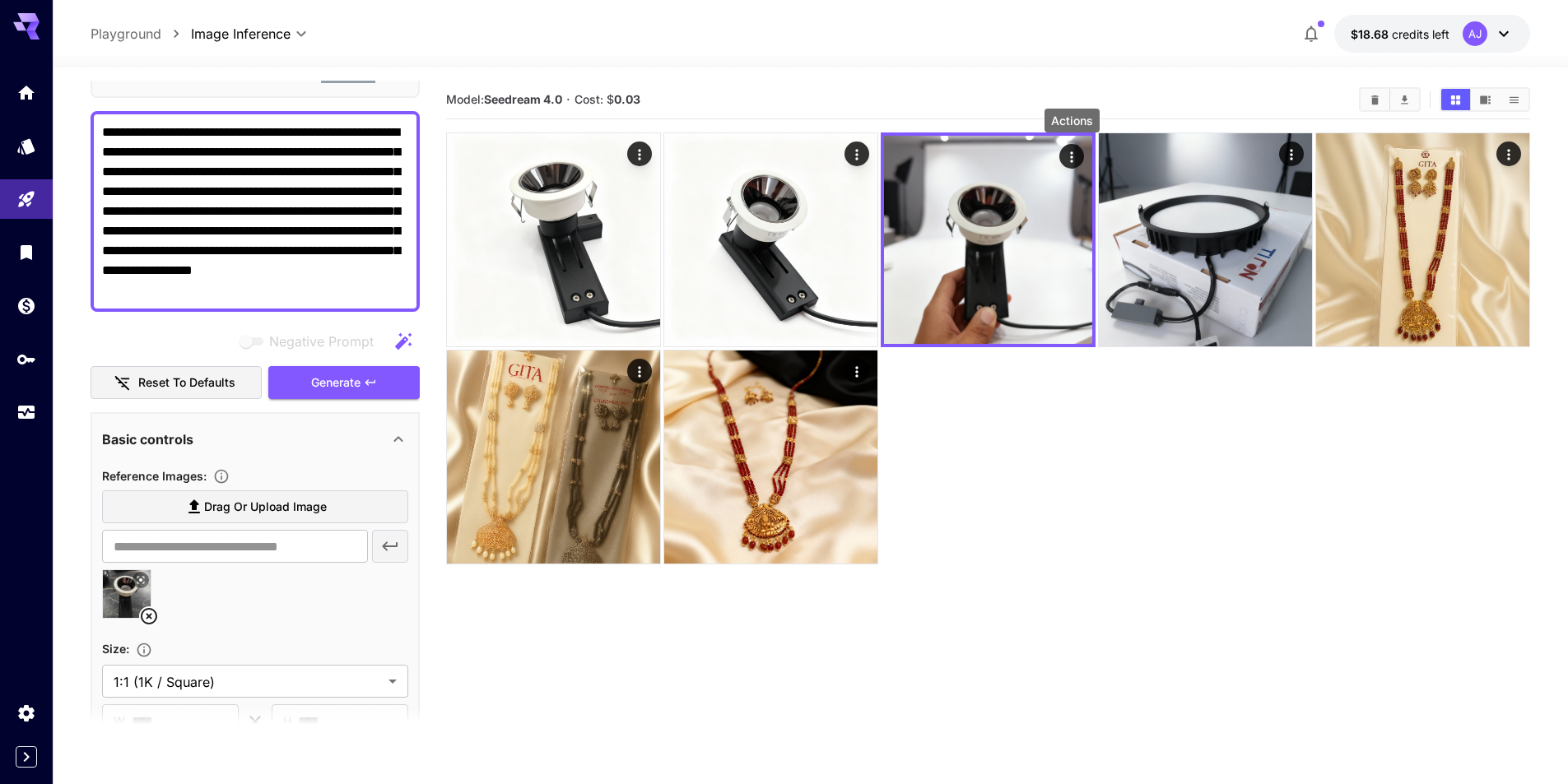
scroll to position [82, 0]
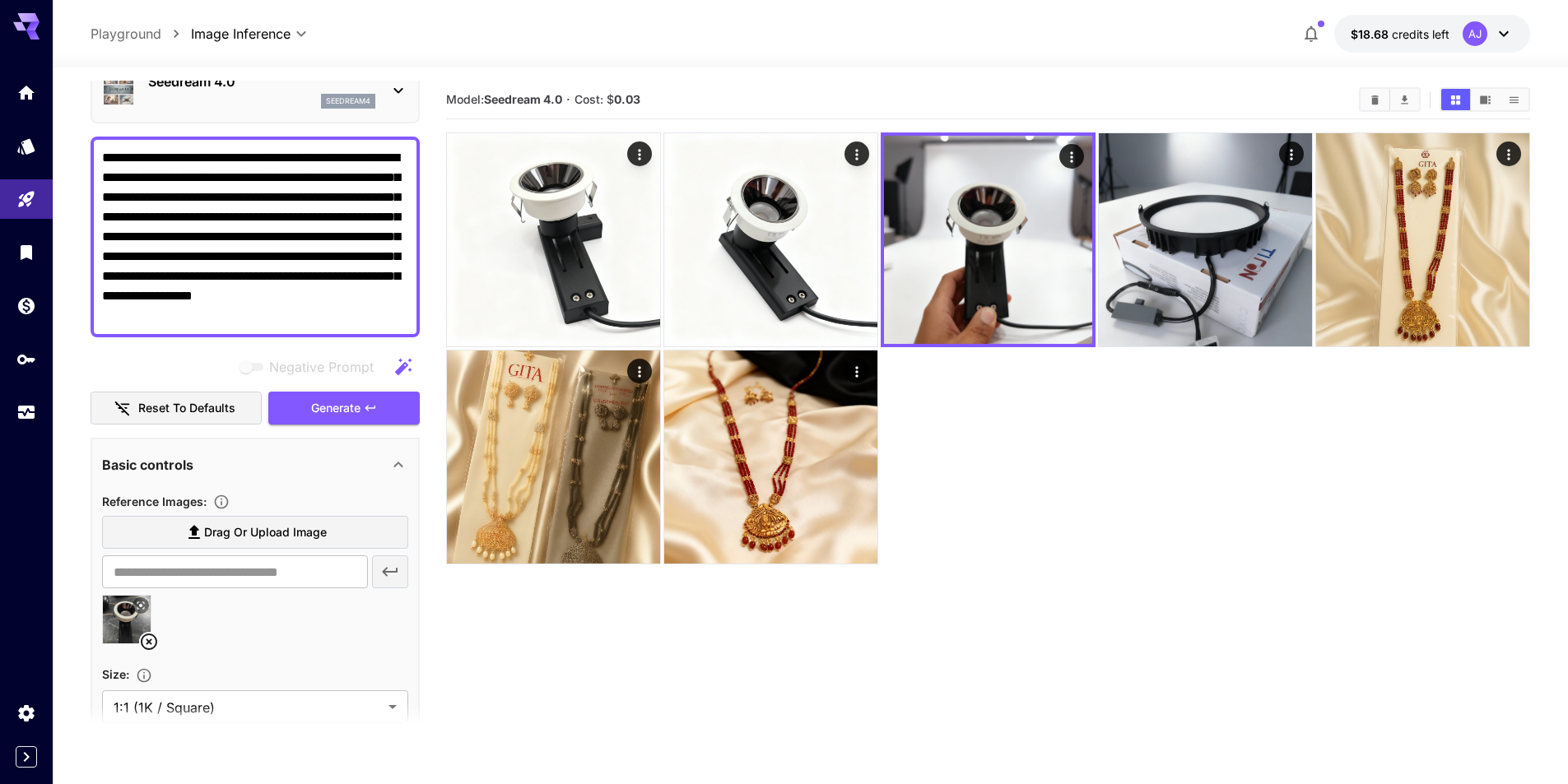
click at [1035, 461] on div at bounding box center [988, 348] width 1085 height 432
